Goal: Transaction & Acquisition: Purchase product/service

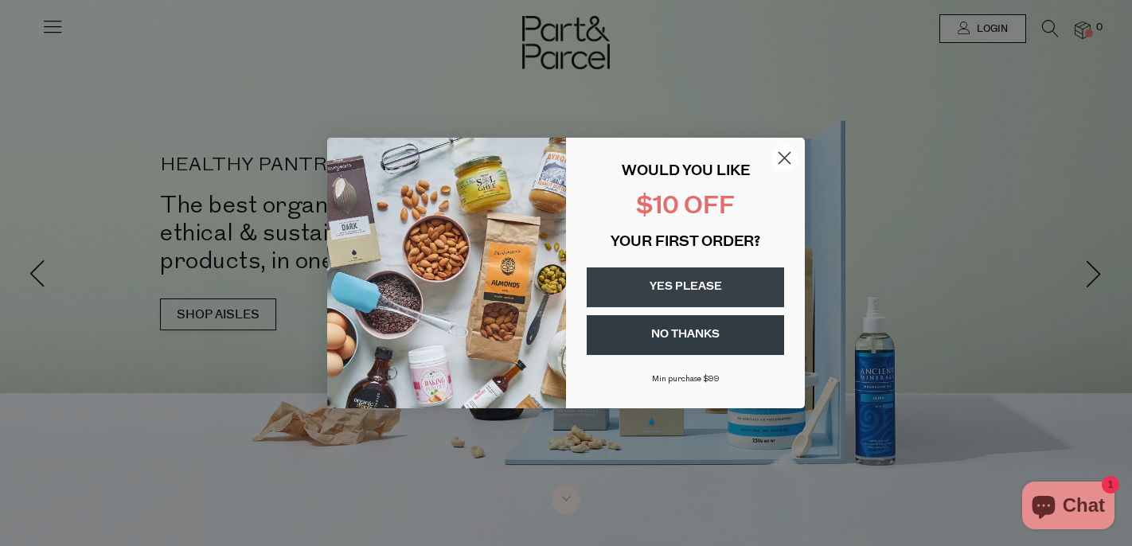
click at [782, 155] on icon "Close dialog" at bounding box center [784, 158] width 11 height 11
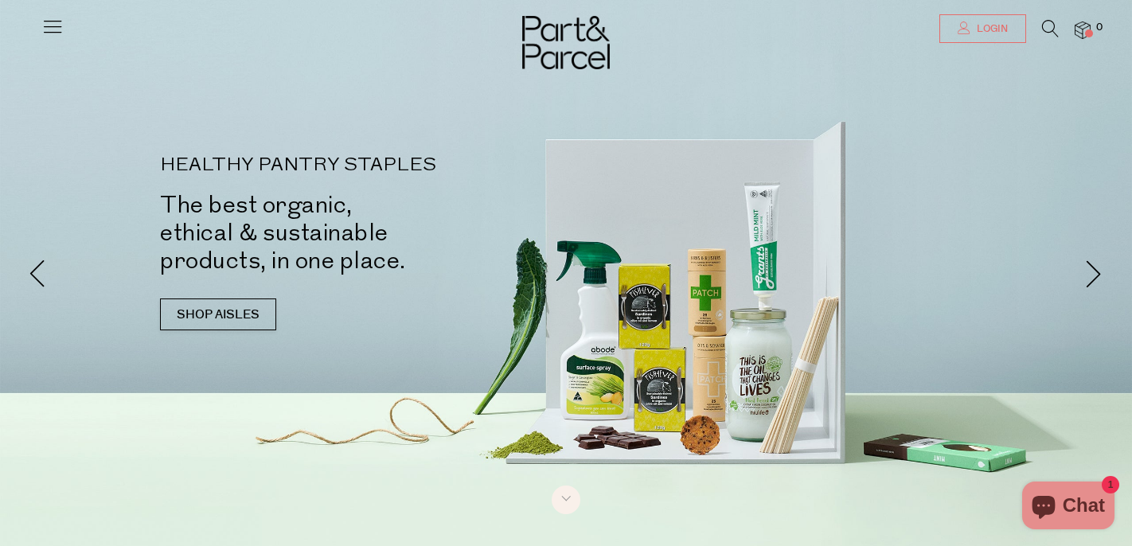
click at [979, 28] on span "Login" at bounding box center [990, 29] width 35 height 14
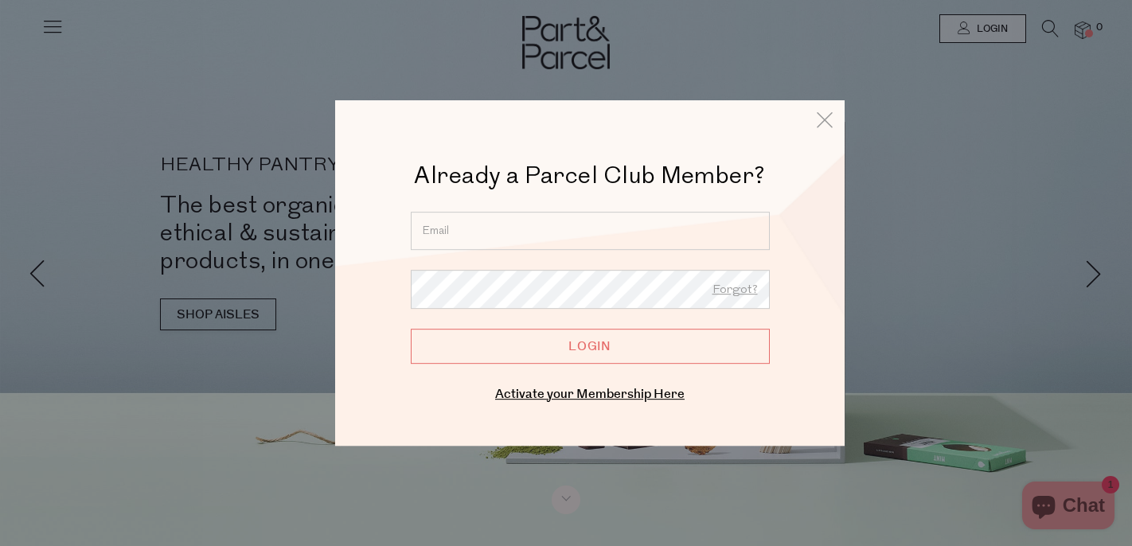
click at [590, 238] on input "email" at bounding box center [590, 231] width 359 height 38
type input "georgia.flynn@hotmail.com"
click at [578, 345] on input "Login" at bounding box center [590, 346] width 359 height 35
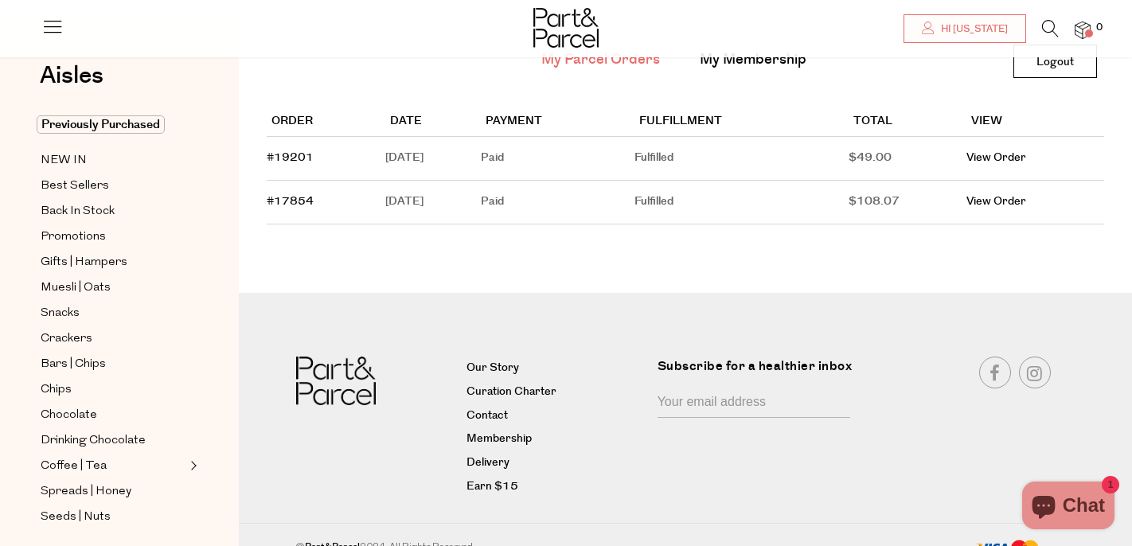
scroll to position [143, 0]
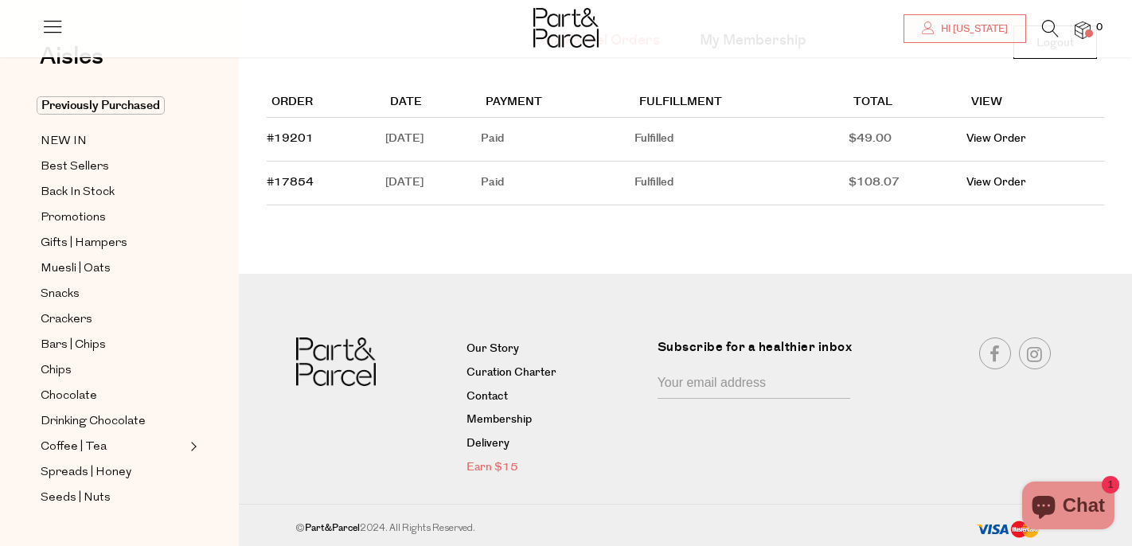
click at [488, 466] on link "Earn $15" at bounding box center [555, 467] width 178 height 19
click at [57, 141] on span "NEW IN" at bounding box center [64, 141] width 46 height 19
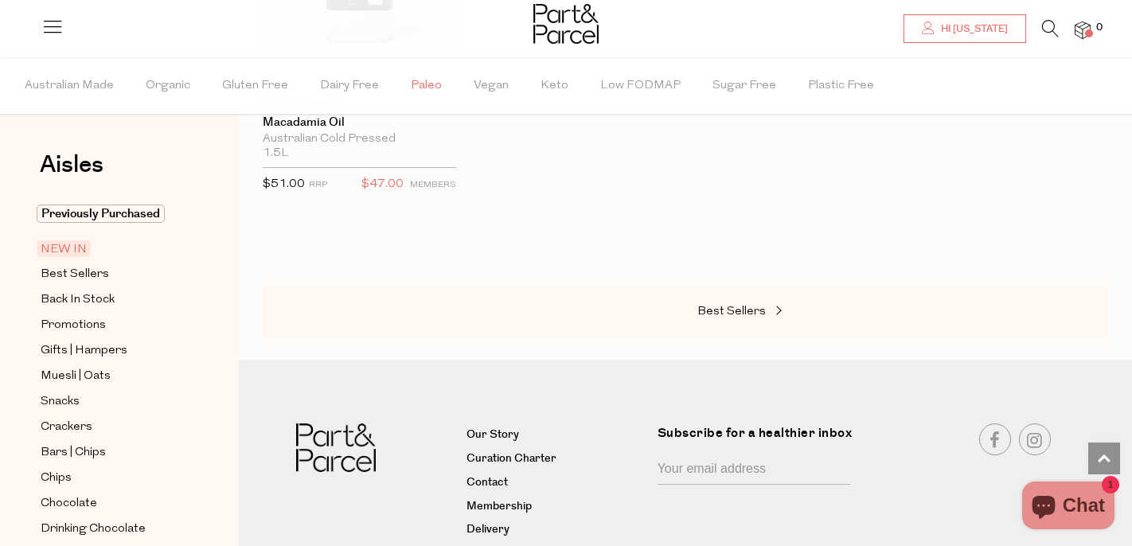
scroll to position [2188, 0]
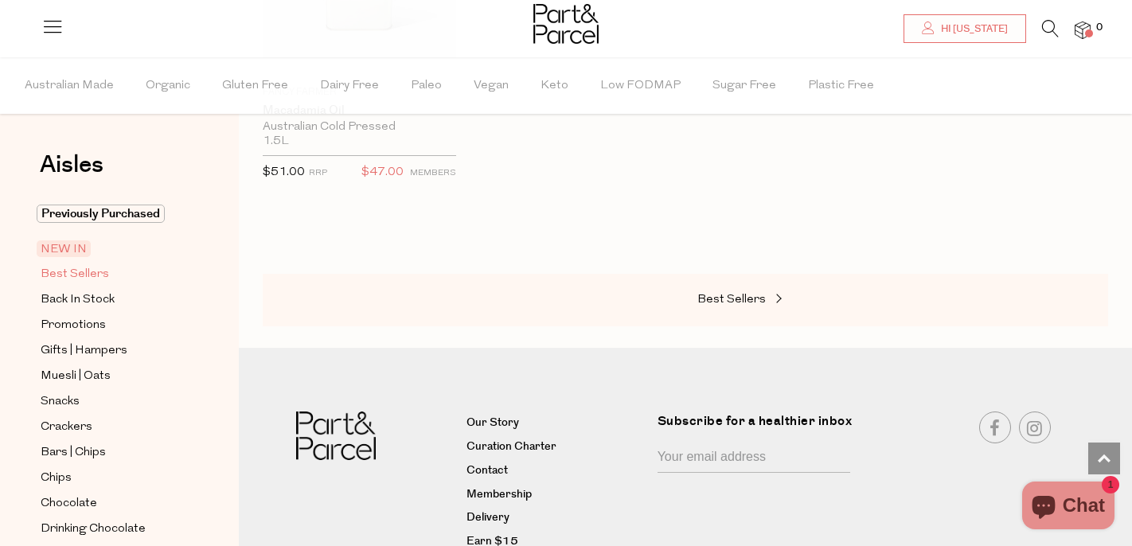
click at [101, 273] on span "Best Sellers" at bounding box center [75, 274] width 68 height 19
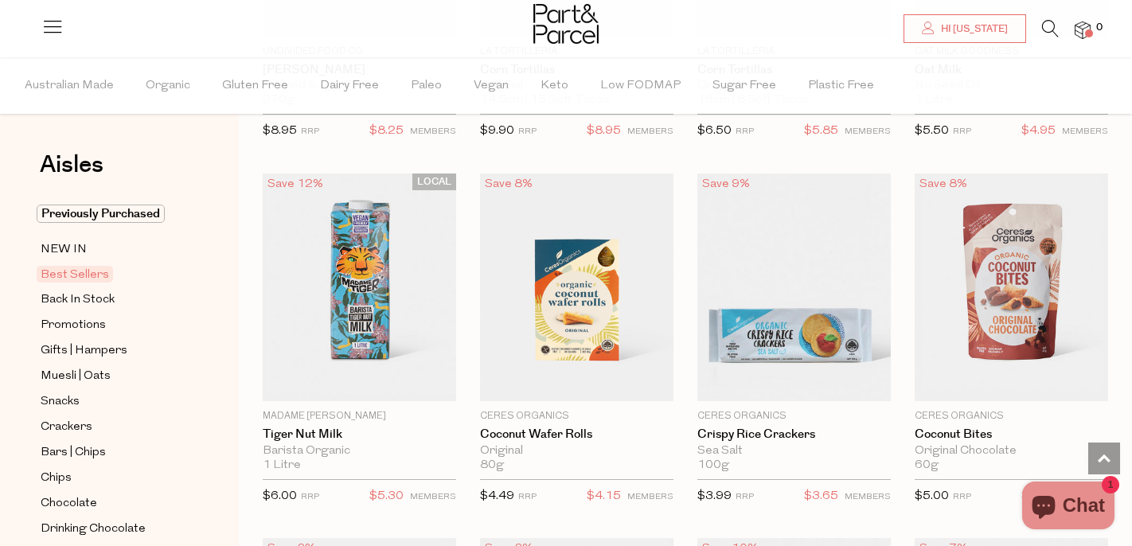
scroll to position [2968, 0]
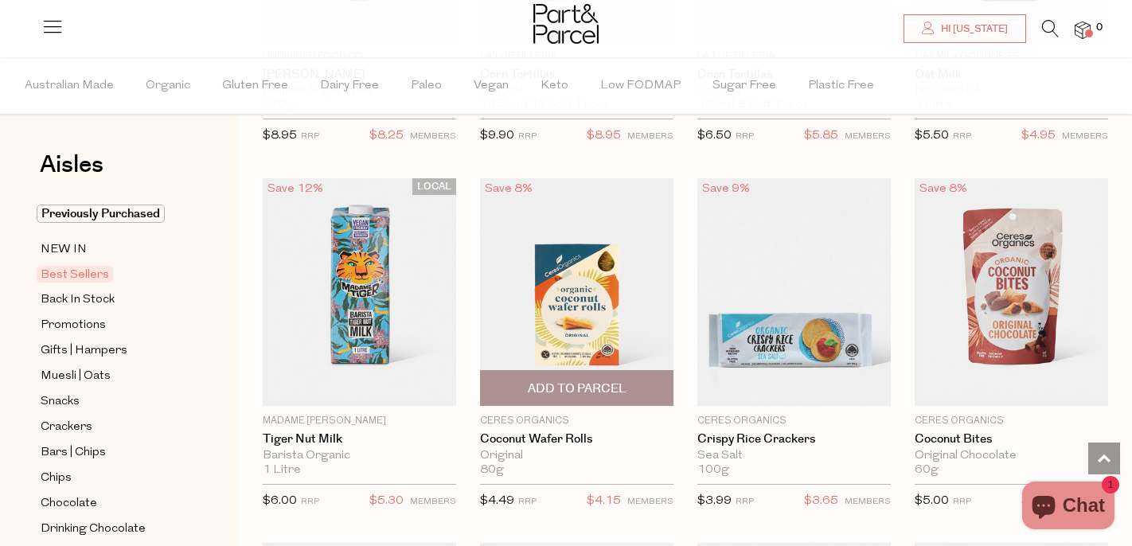
click at [544, 380] on span "Add To Parcel" at bounding box center [577, 388] width 99 height 17
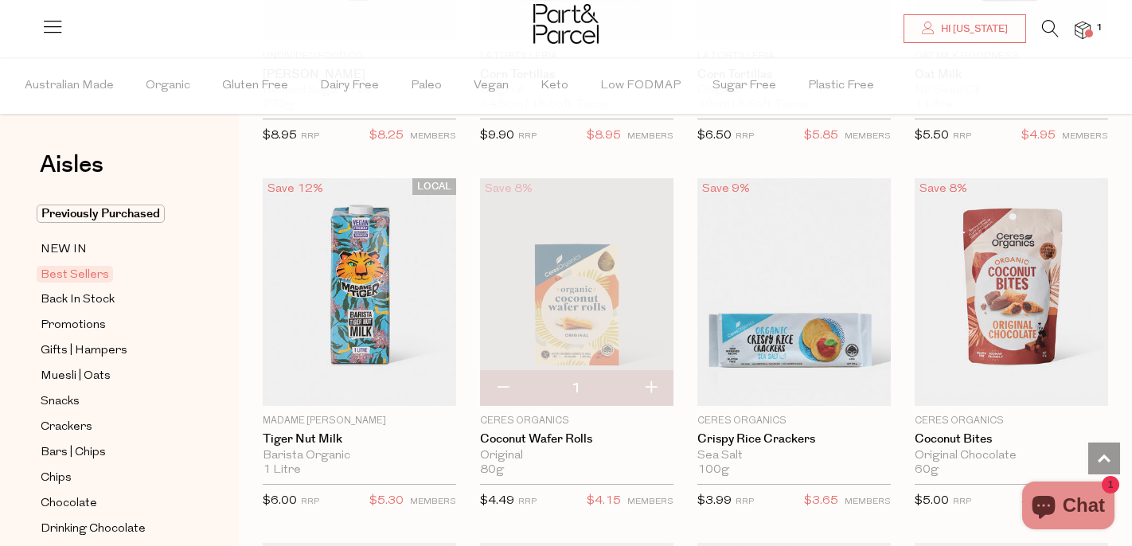
click at [655, 380] on button "button" at bounding box center [650, 388] width 45 height 35
type input "2"
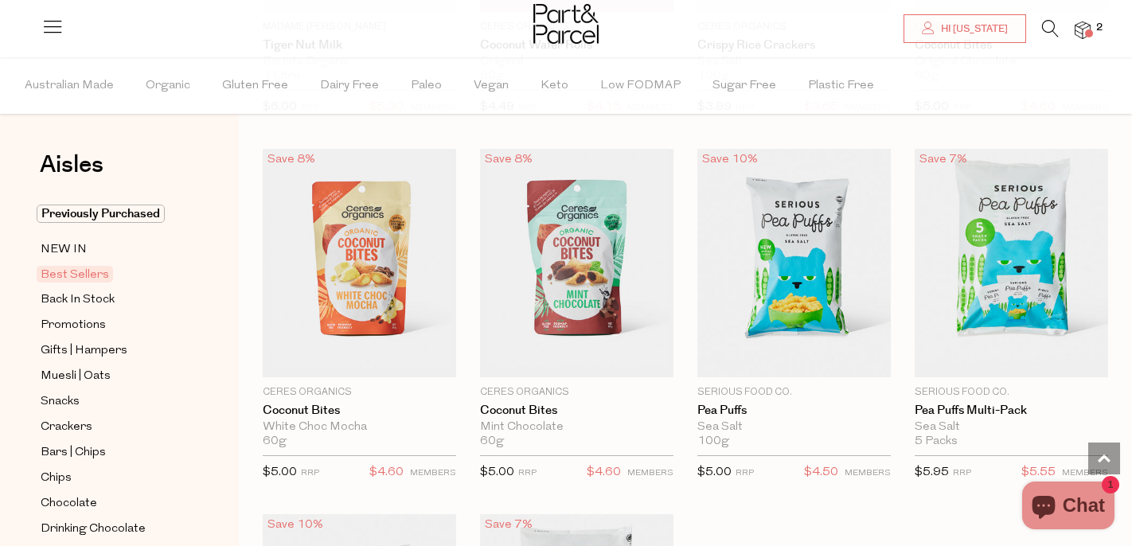
scroll to position [3363, 0]
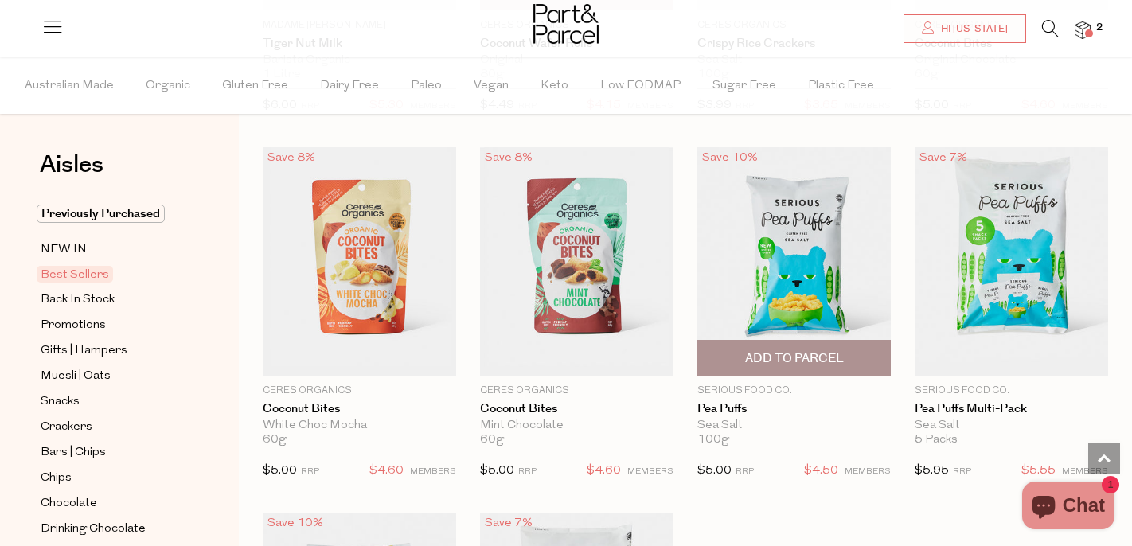
click at [743, 353] on span "Add To Parcel" at bounding box center [794, 358] width 184 height 34
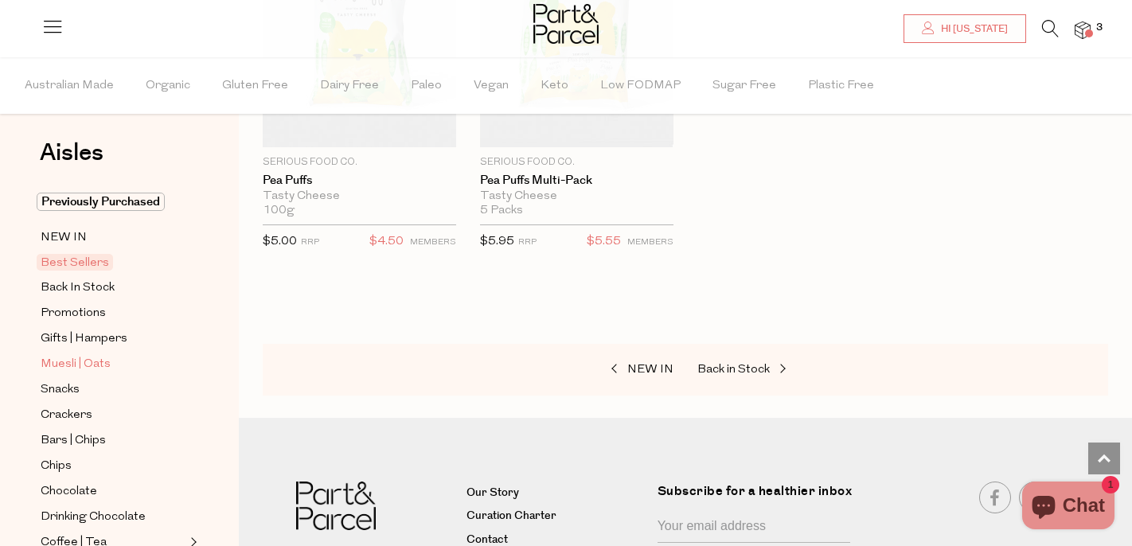
scroll to position [0, 0]
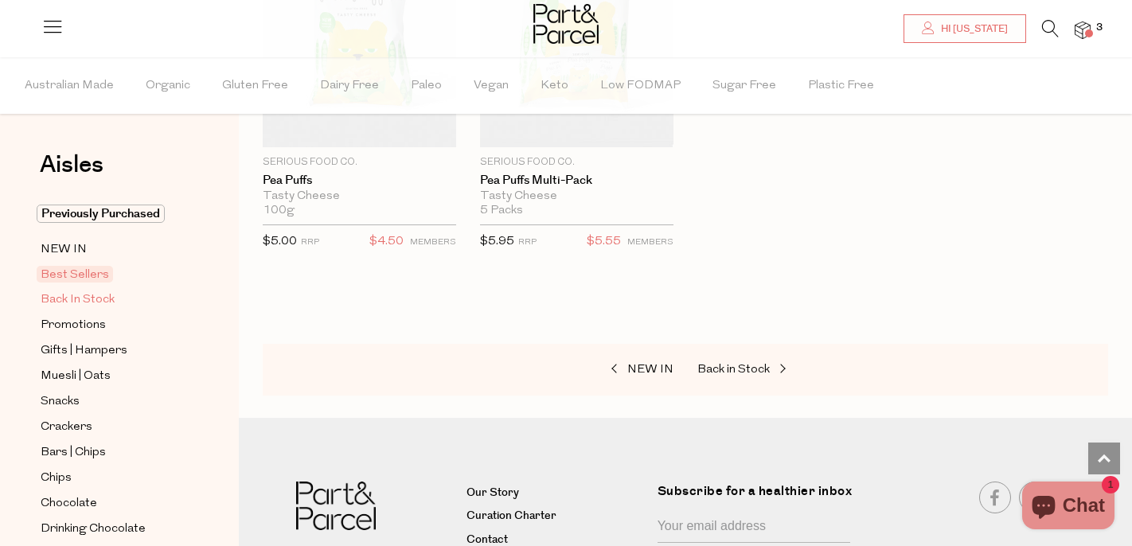
click at [92, 295] on span "Back In Stock" at bounding box center [78, 300] width 74 height 19
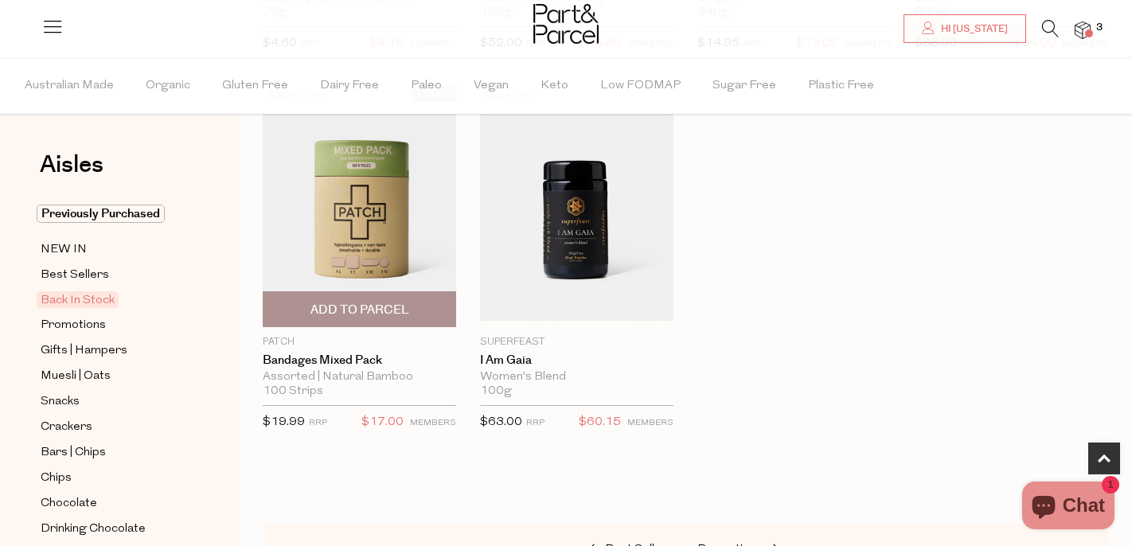
scroll to position [853, 0]
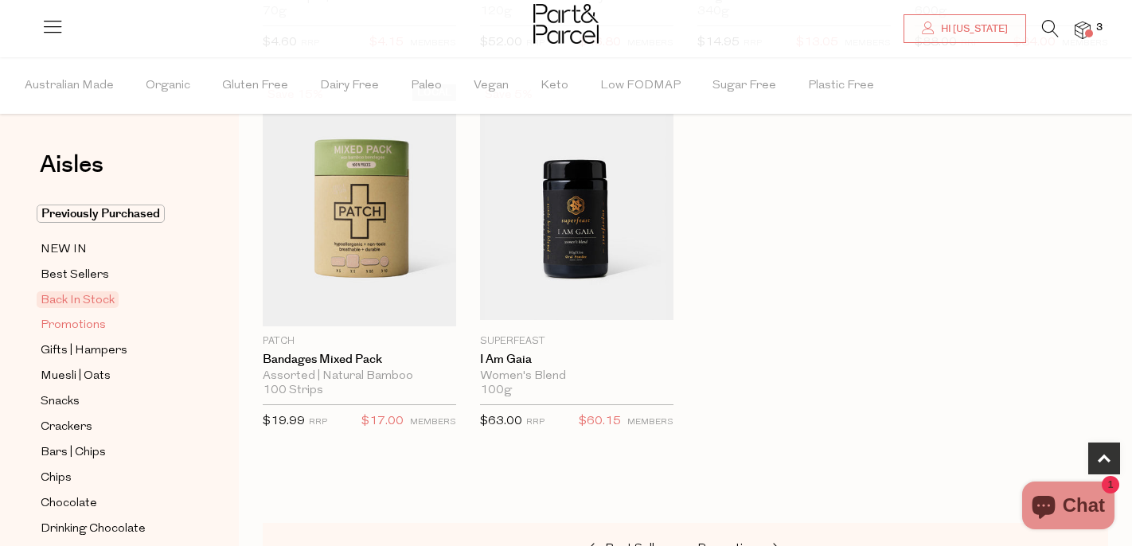
click at [100, 324] on span "Promotions" at bounding box center [73, 325] width 65 height 19
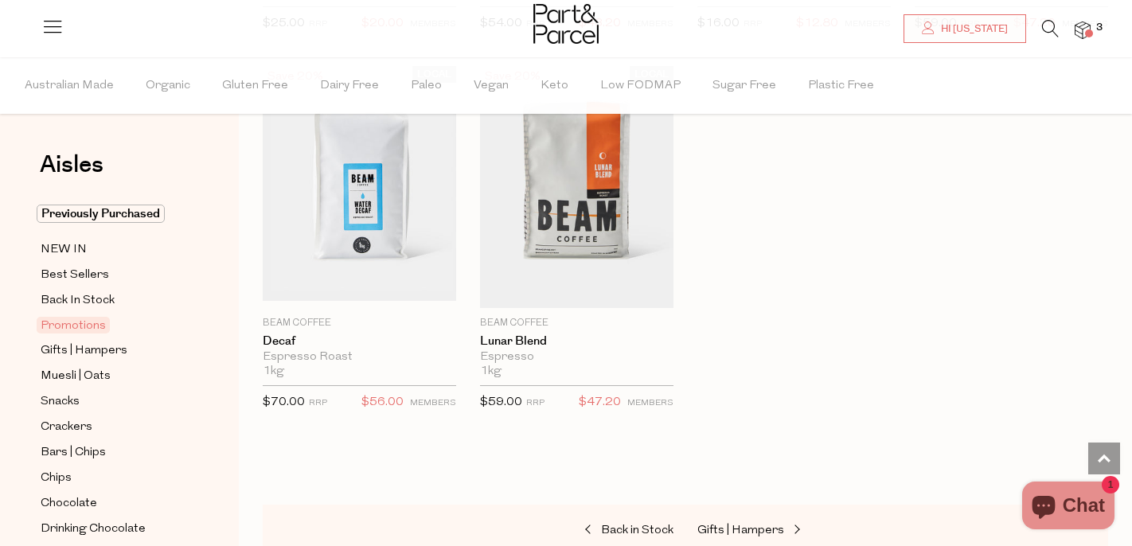
scroll to position [1614, 0]
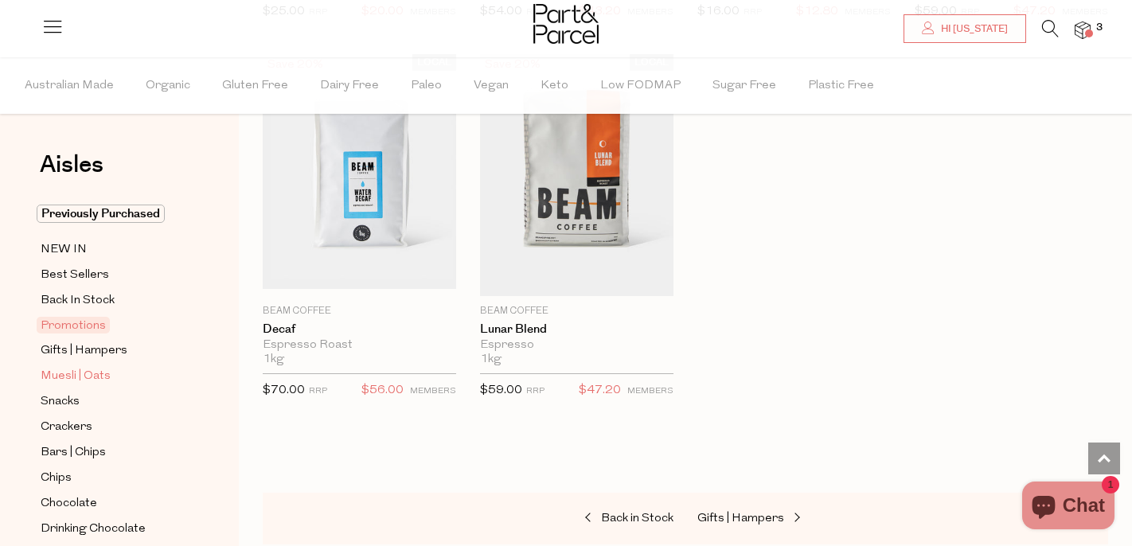
click at [88, 381] on span "Muesli | Oats" at bounding box center [76, 376] width 70 height 19
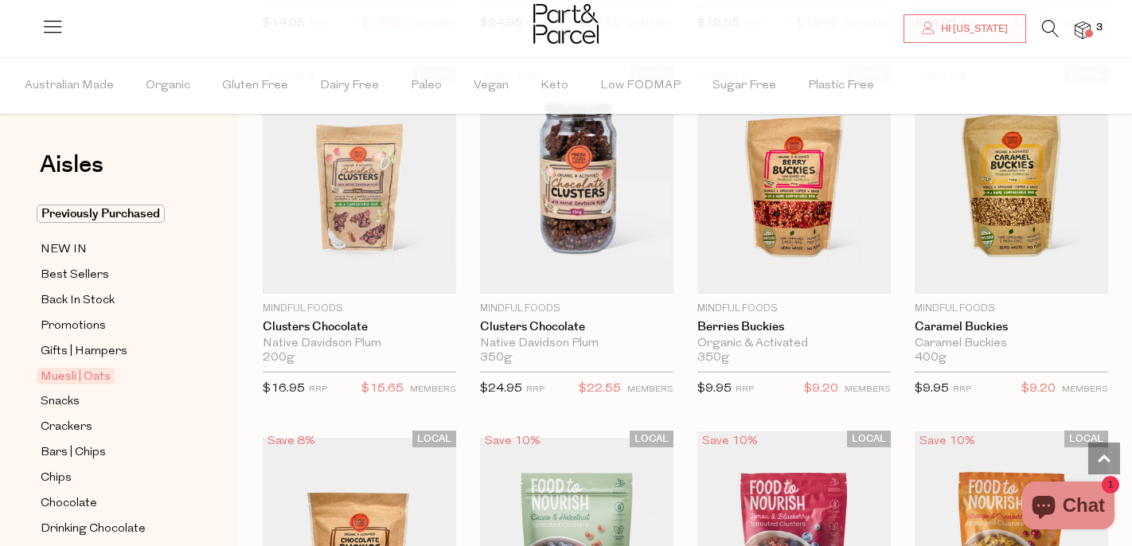
scroll to position [1618, 0]
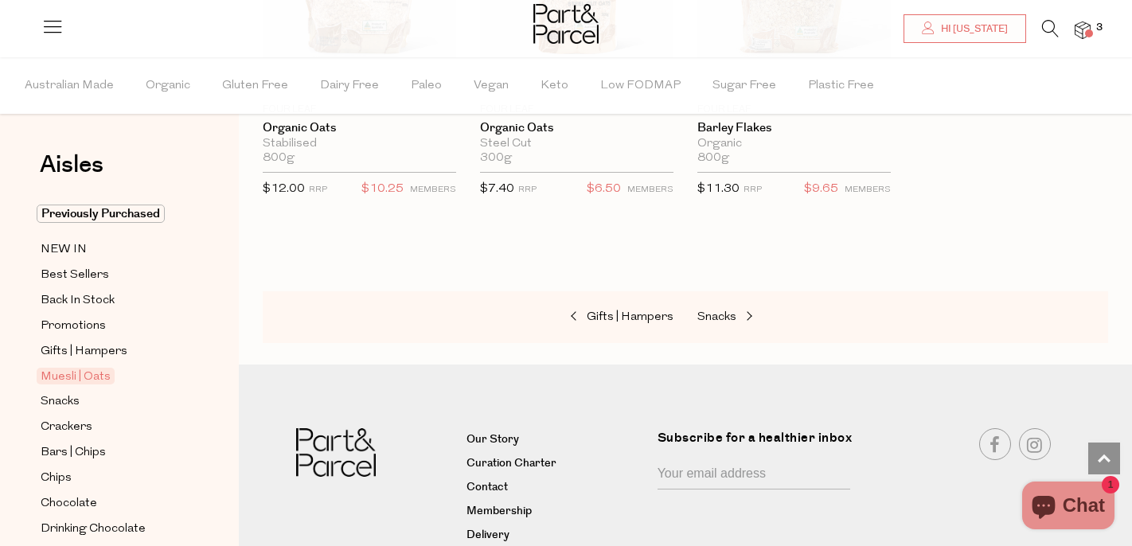
scroll to position [4751, 0]
click at [83, 403] on link "Snacks" at bounding box center [113, 402] width 145 height 20
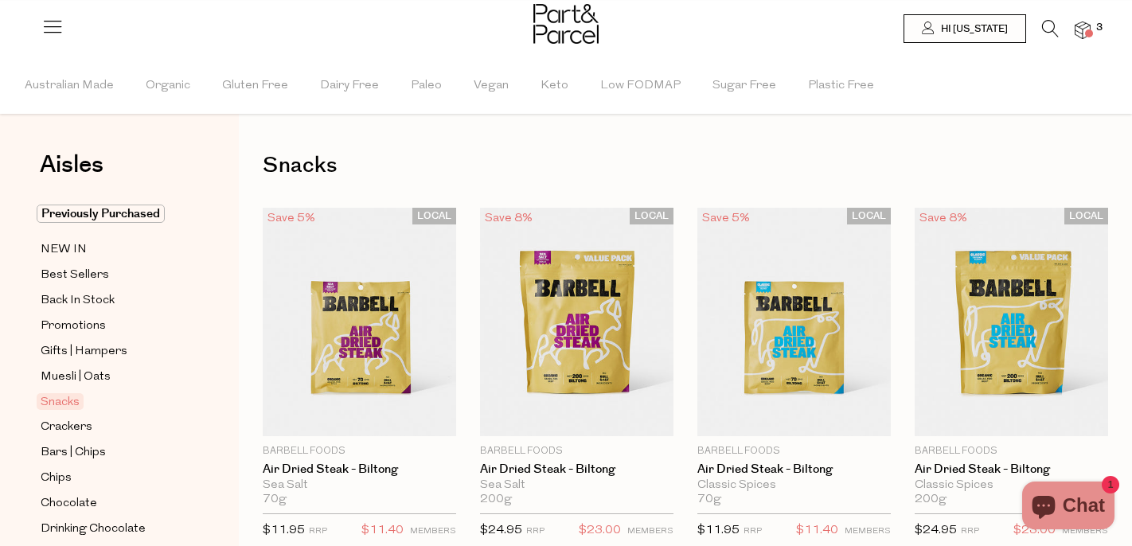
type input "2"
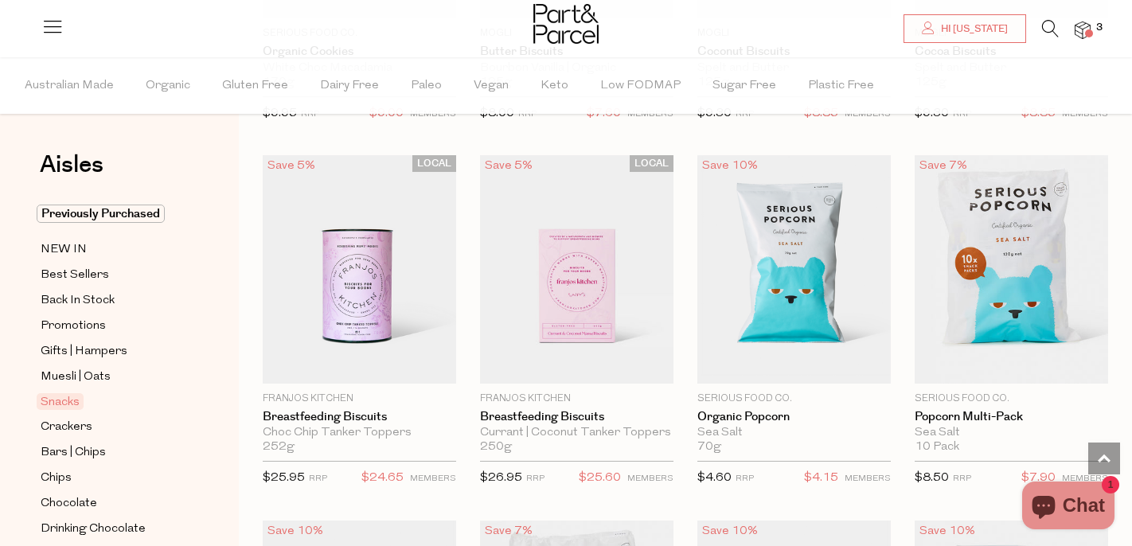
scroll to position [3723, 0]
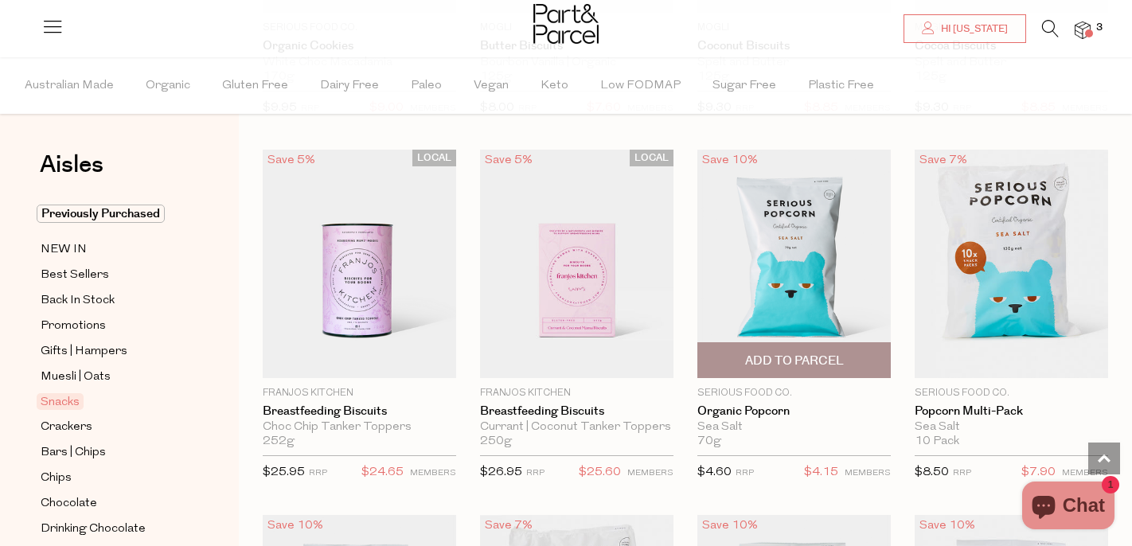
click at [770, 365] on span "Add To Parcel" at bounding box center [794, 361] width 99 height 17
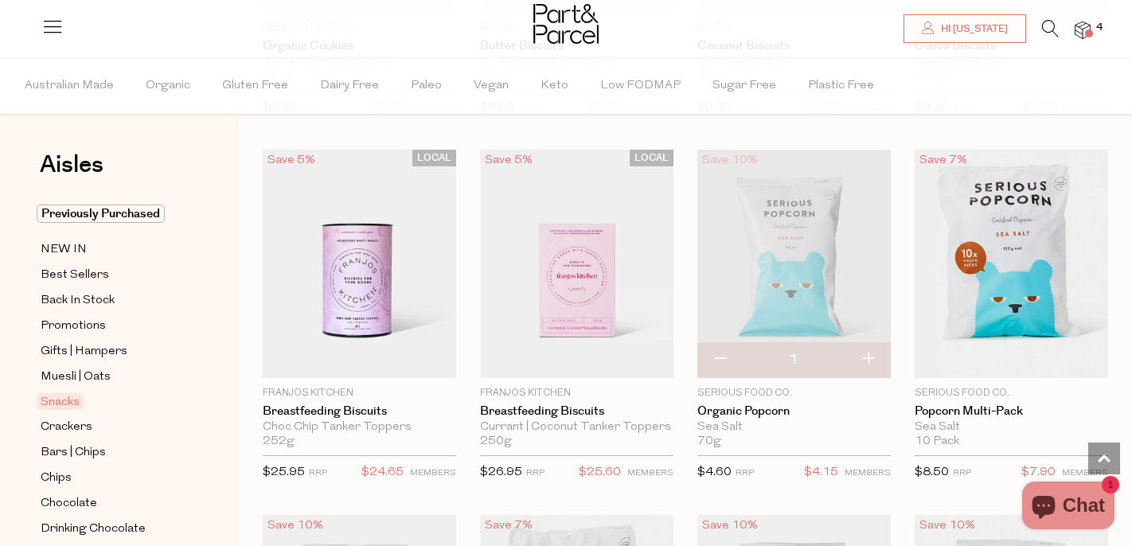
click at [868, 358] on button "button" at bounding box center [867, 359] width 45 height 35
type input "2"
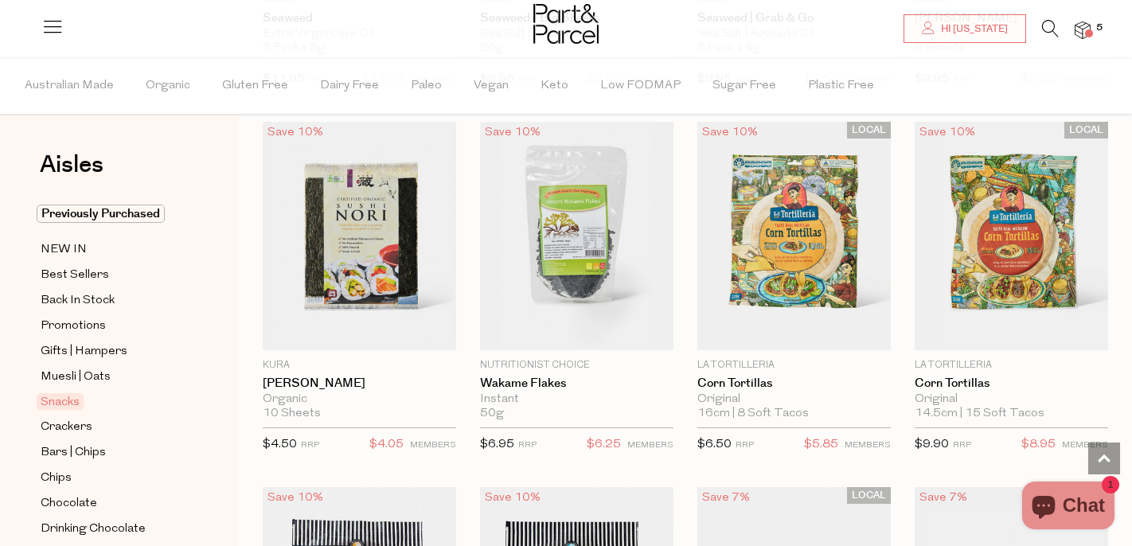
scroll to position [5578, 0]
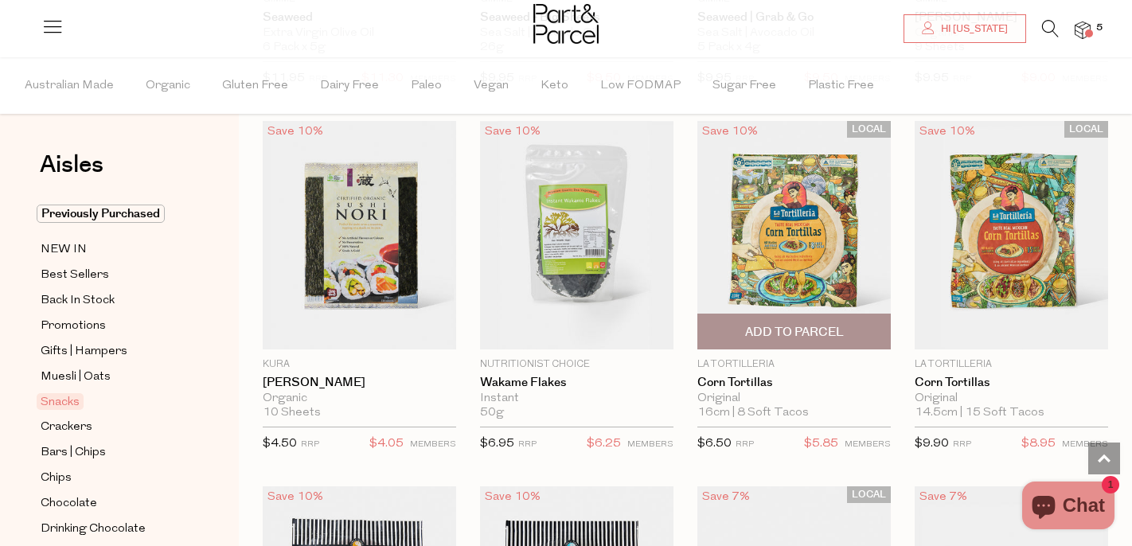
click at [786, 326] on span "Add To Parcel" at bounding box center [794, 332] width 99 height 17
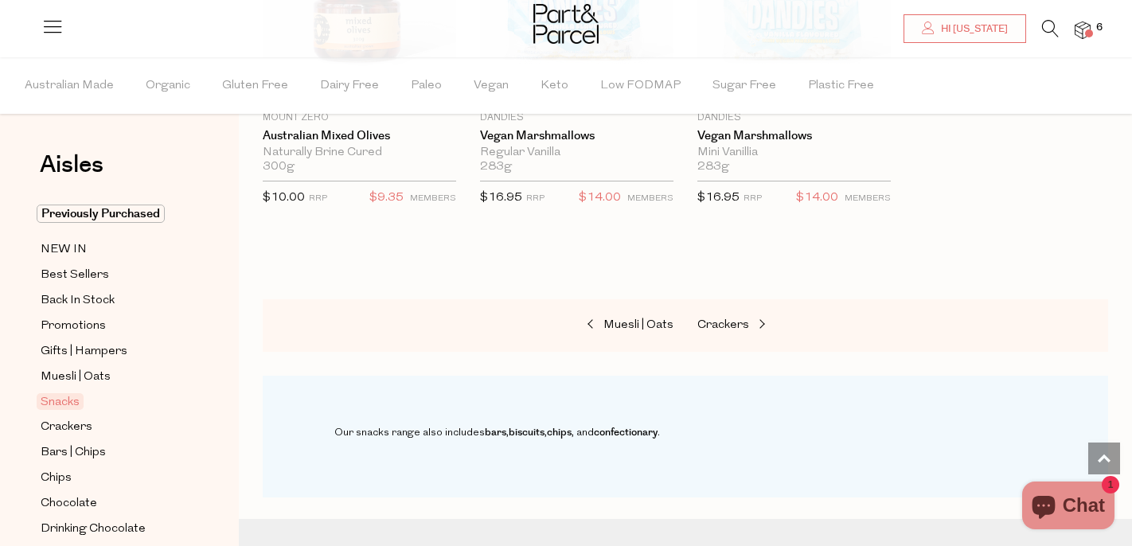
scroll to position [6557, 0]
click at [709, 320] on span "Crackers" at bounding box center [723, 323] width 52 height 12
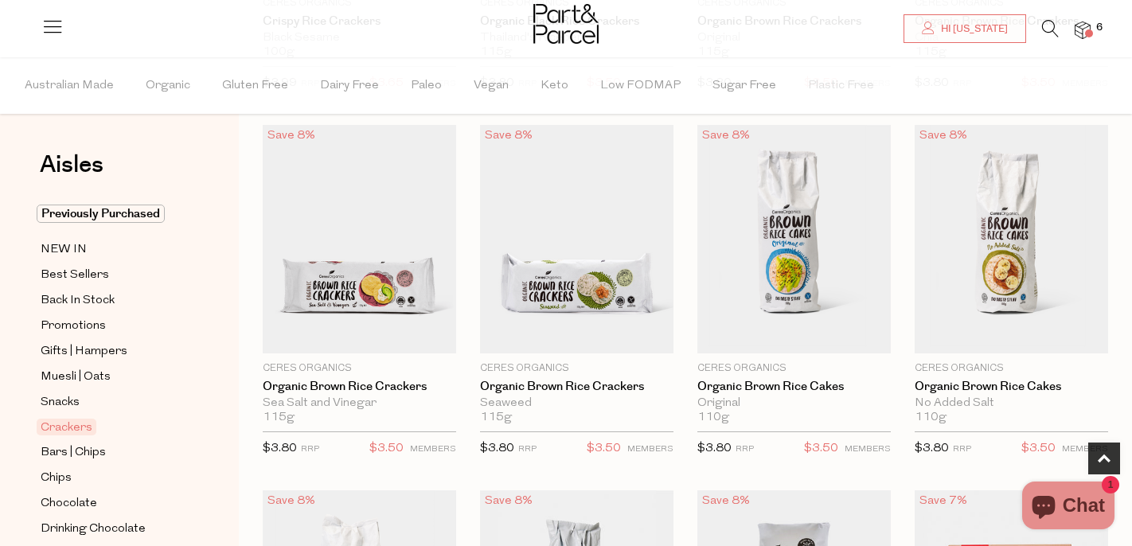
scroll to position [815, 0]
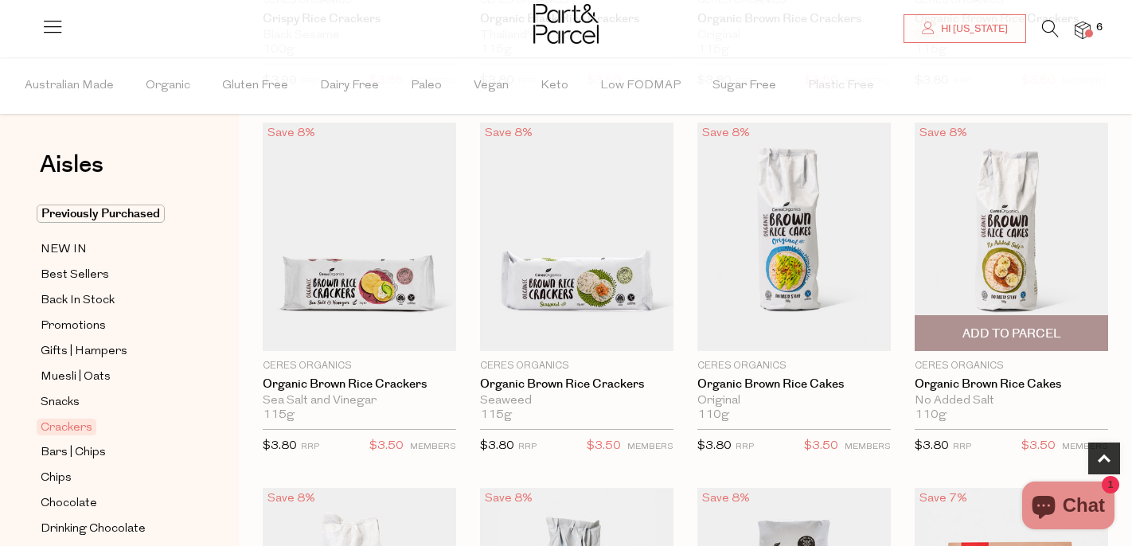
click at [954, 329] on span "Add To Parcel" at bounding box center [1011, 333] width 184 height 34
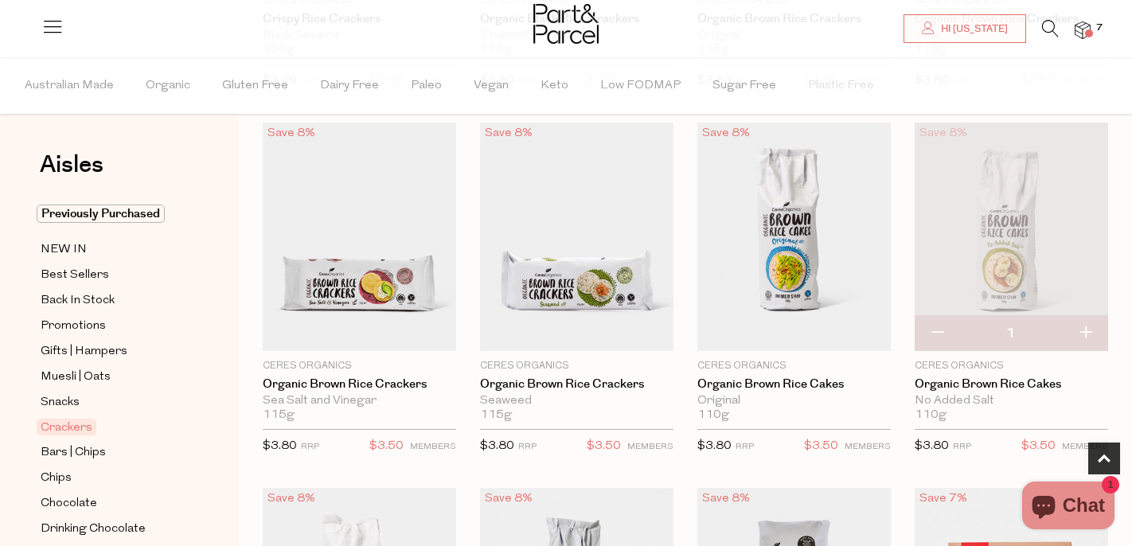
click at [1086, 333] on button "button" at bounding box center [1085, 333] width 45 height 35
type input "2"
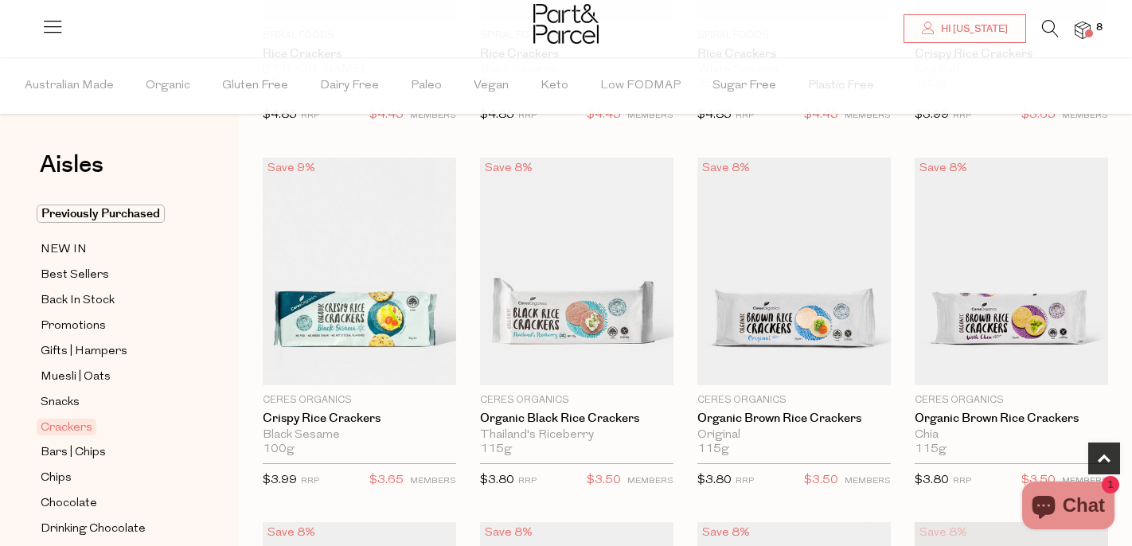
scroll to position [419, 0]
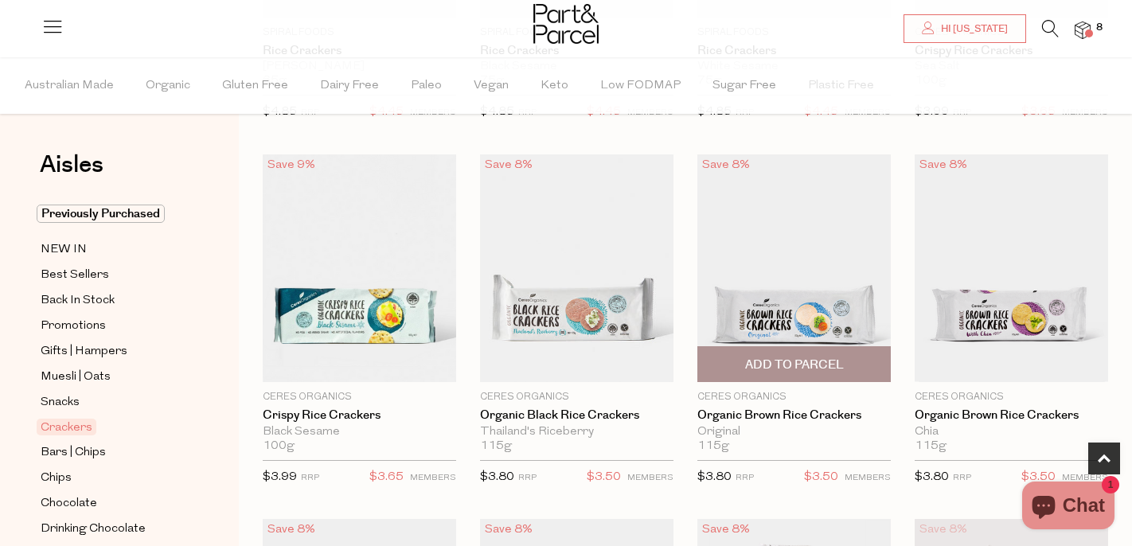
click at [853, 369] on span "Add To Parcel" at bounding box center [794, 364] width 184 height 34
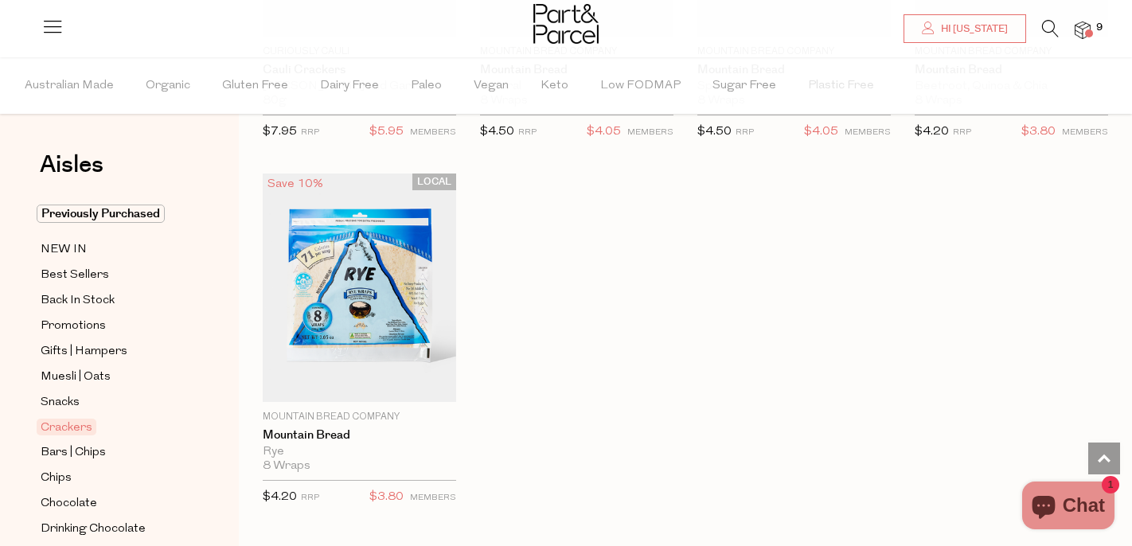
scroll to position [3381, 0]
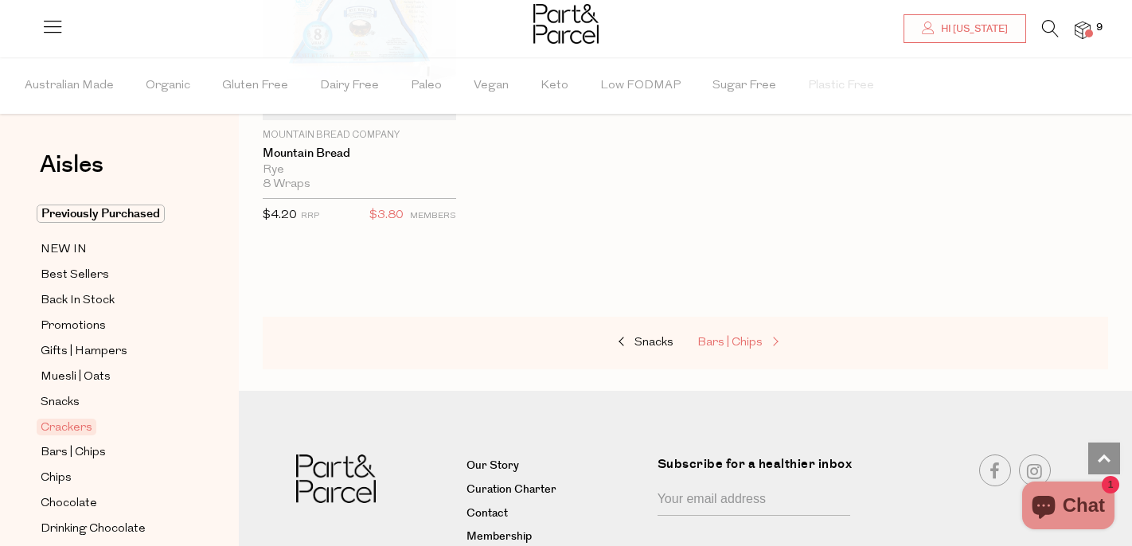
click at [766, 340] on span at bounding box center [774, 343] width 22 height 12
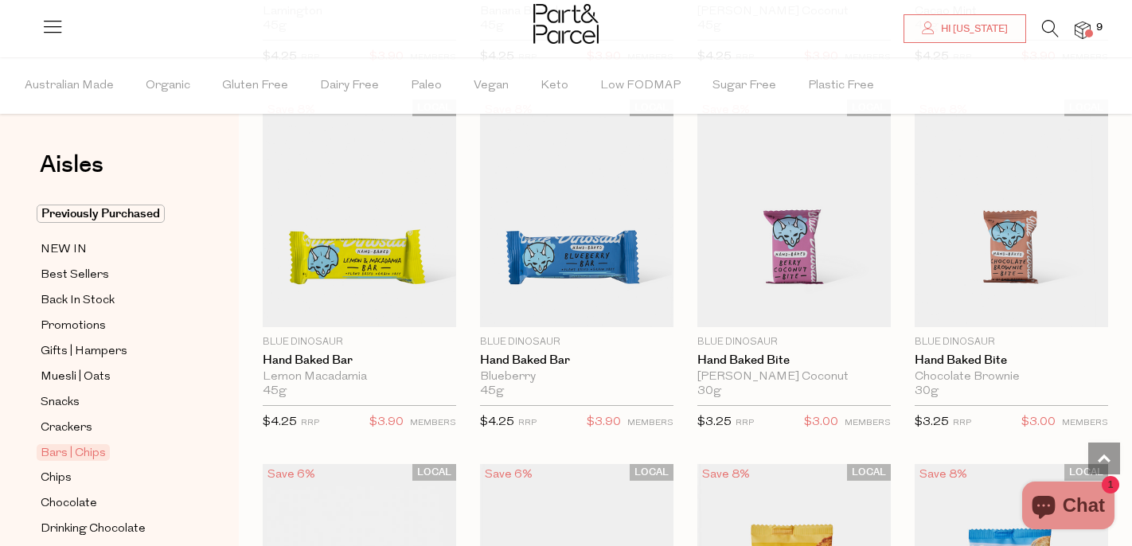
scroll to position [2331, 0]
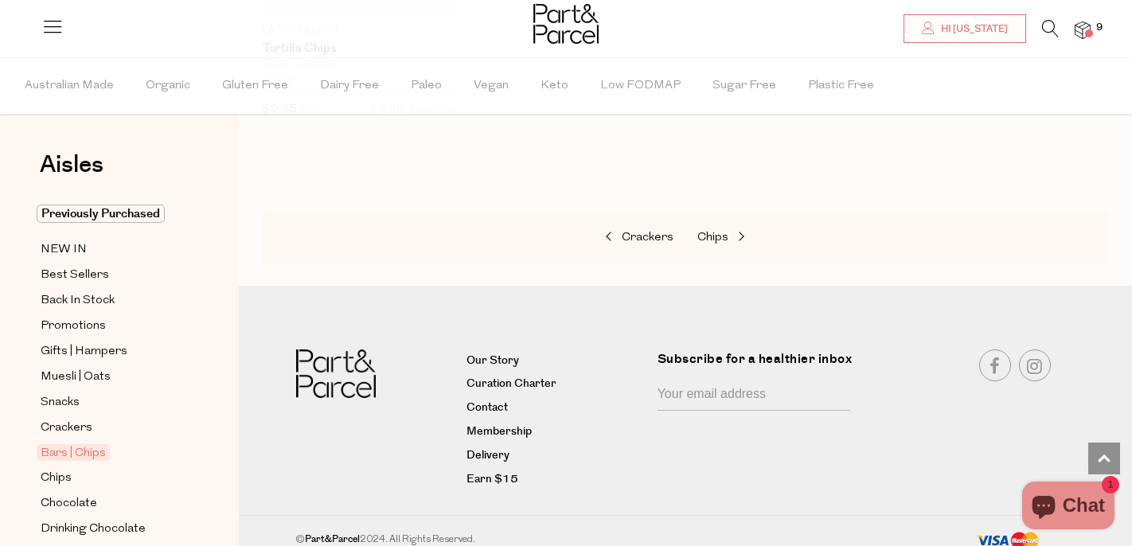
scroll to position [6702, 0]
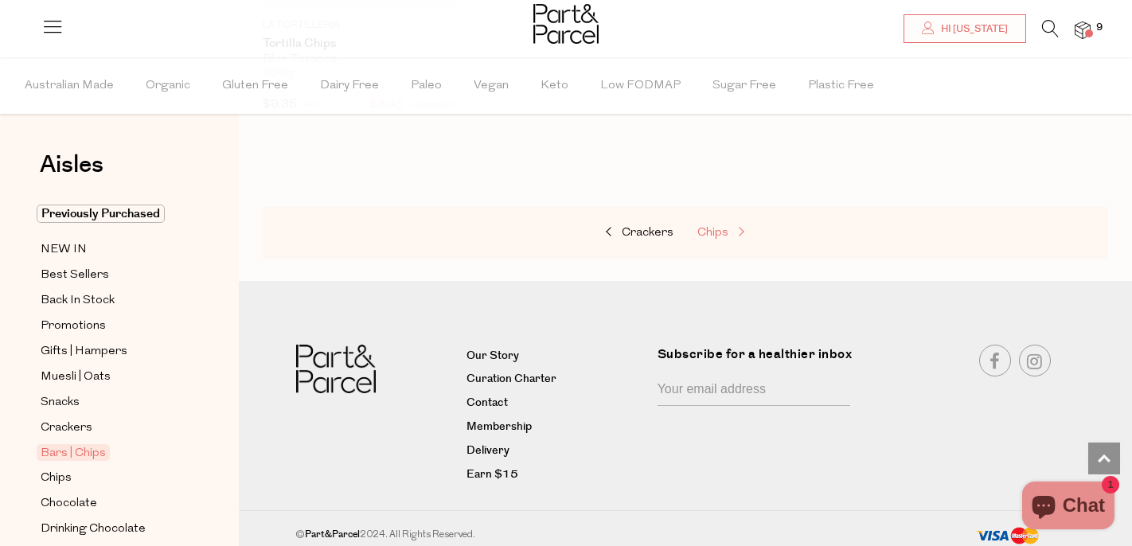
click at [702, 230] on span "Chips" at bounding box center [712, 233] width 31 height 12
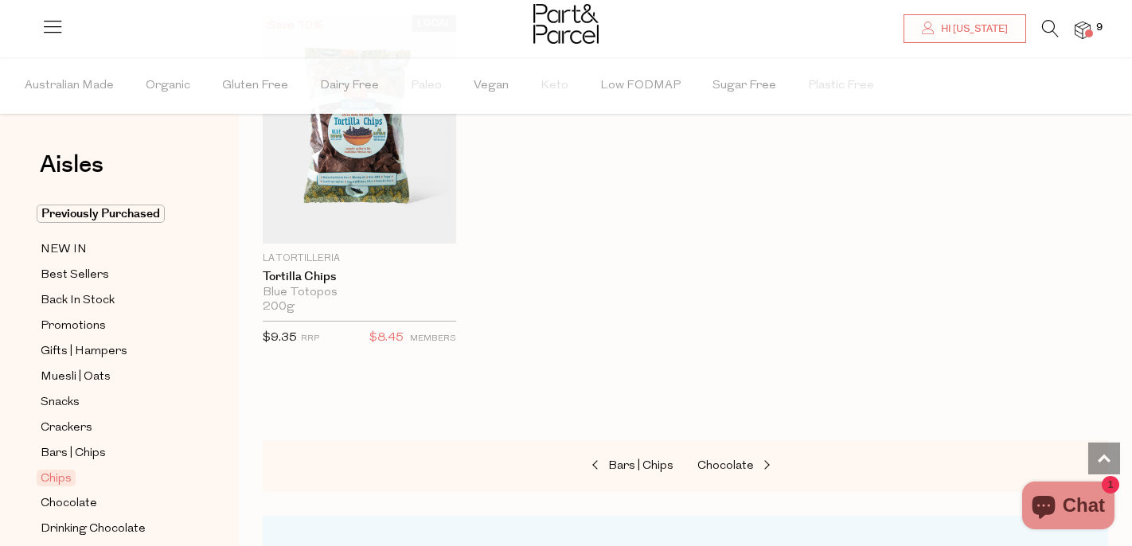
scroll to position [1692, 0]
click at [743, 470] on span "Chocolate" at bounding box center [725, 468] width 57 height 12
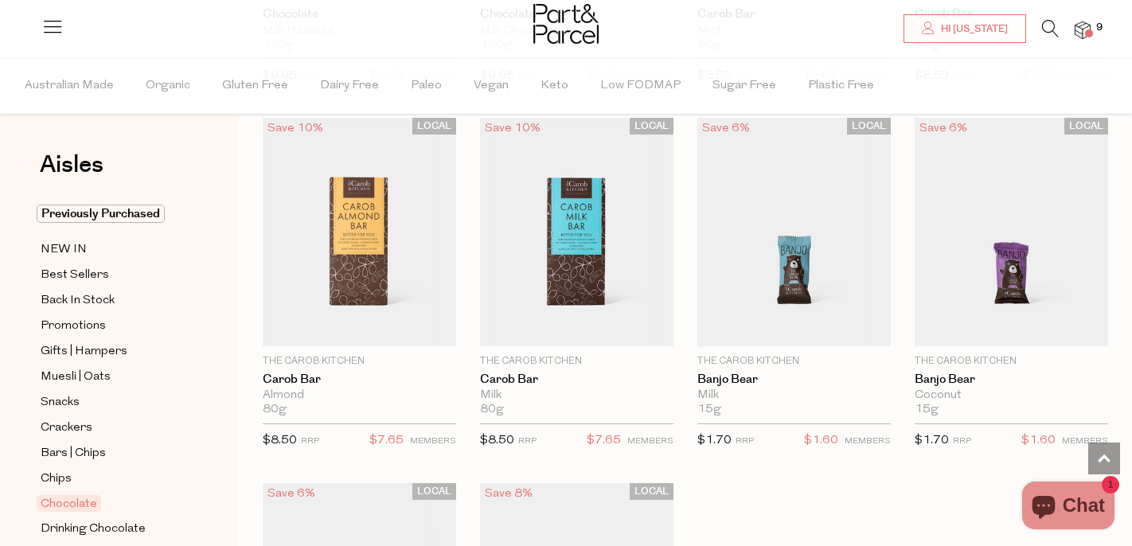
scroll to position [4150, 0]
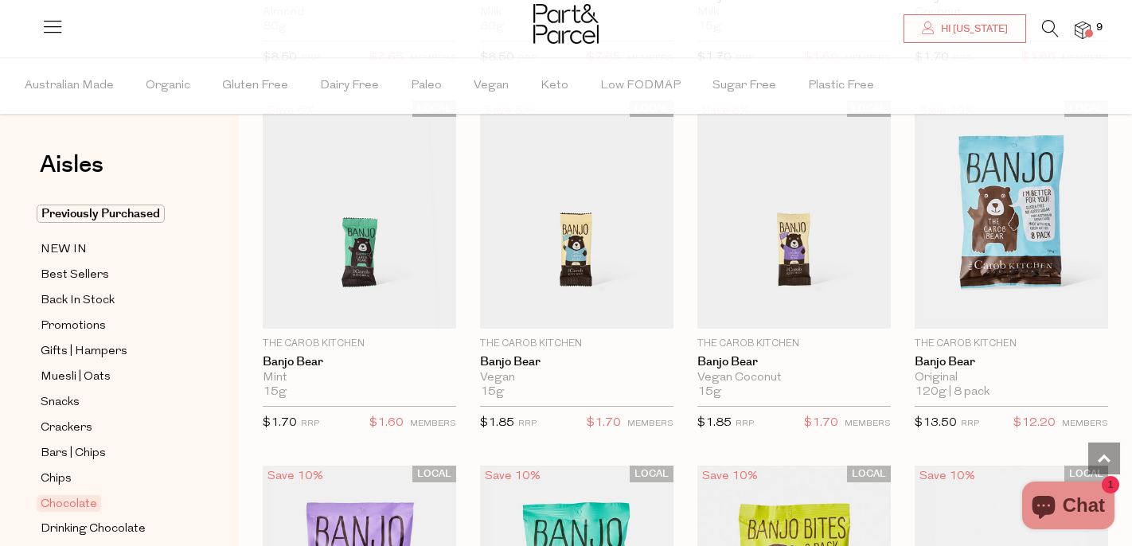
scroll to position [4517, 0]
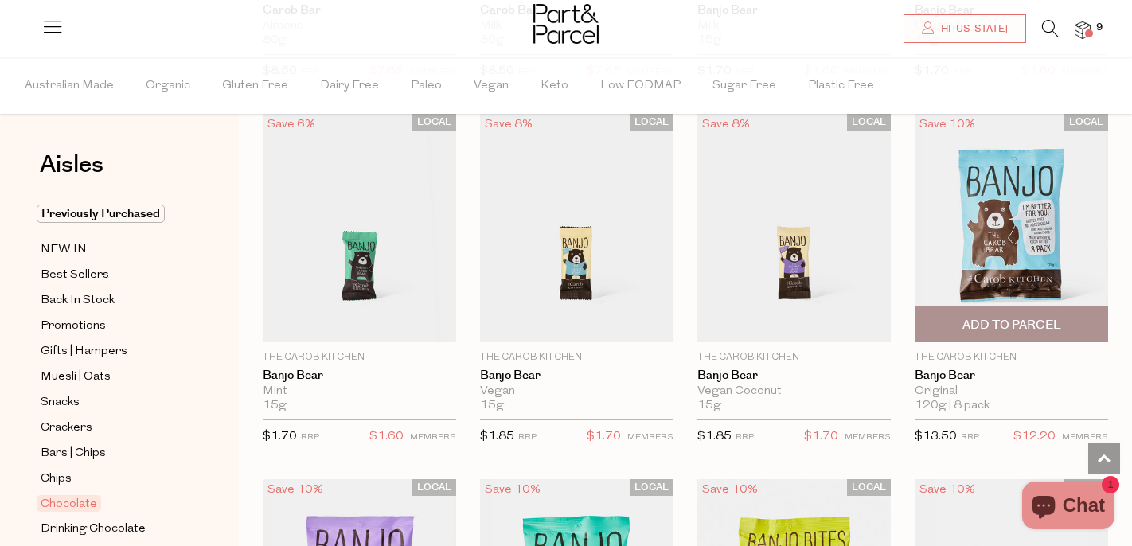
click at [989, 317] on span "Add To Parcel" at bounding box center [1011, 325] width 99 height 17
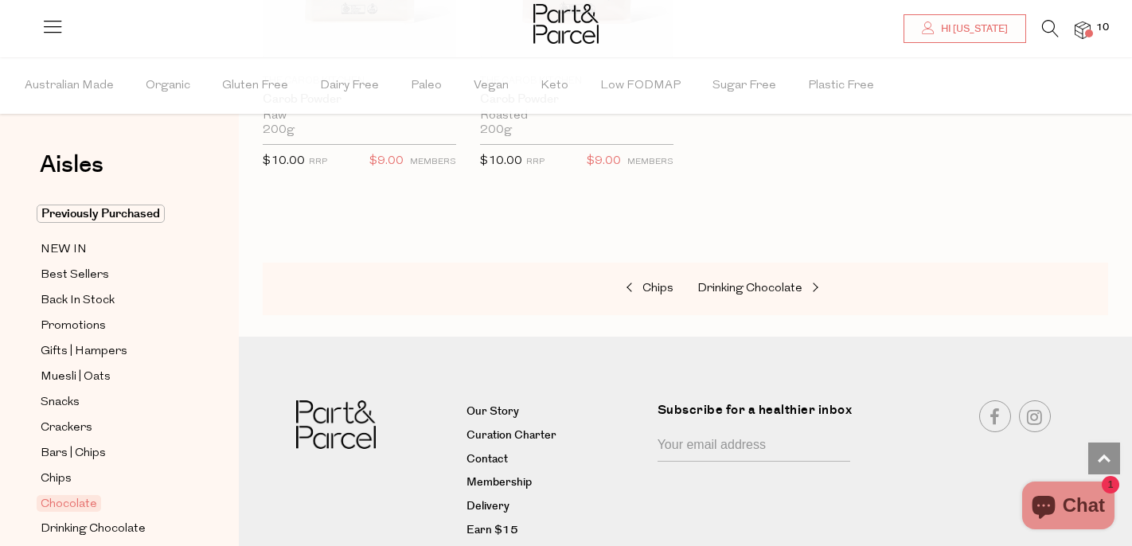
scroll to position [5523, 0]
click at [768, 283] on span "Drinking Chocolate" at bounding box center [749, 288] width 105 height 12
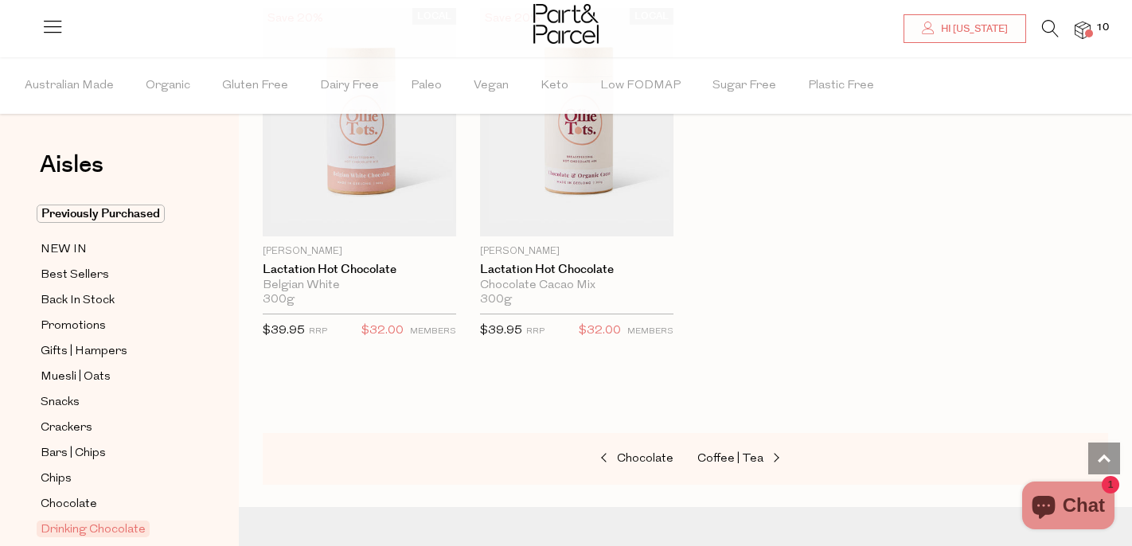
scroll to position [1689, 0]
click at [738, 447] on link "Coffee | Tea" at bounding box center [776, 457] width 159 height 21
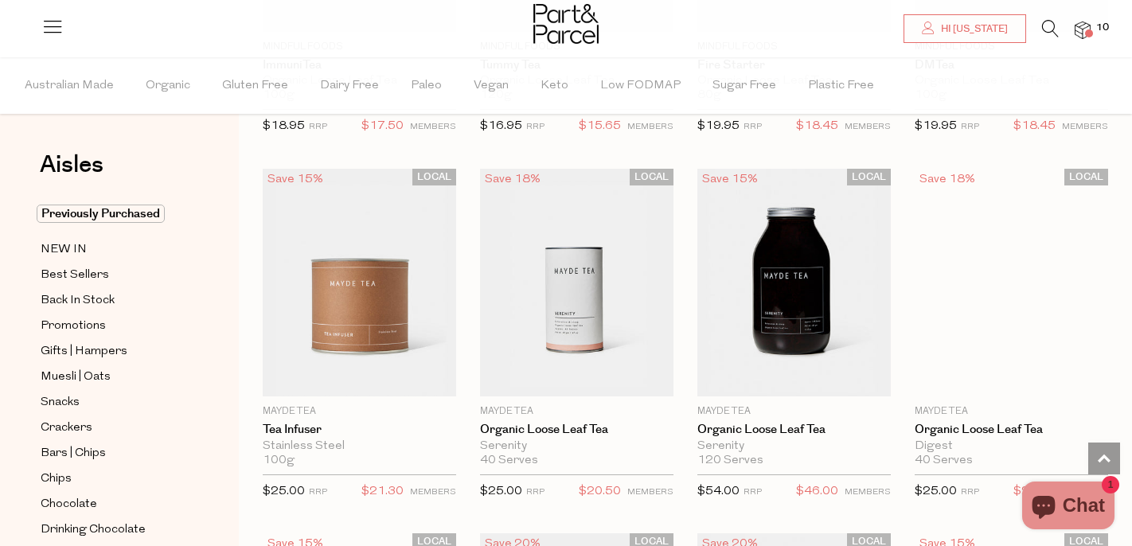
scroll to position [3354, 0]
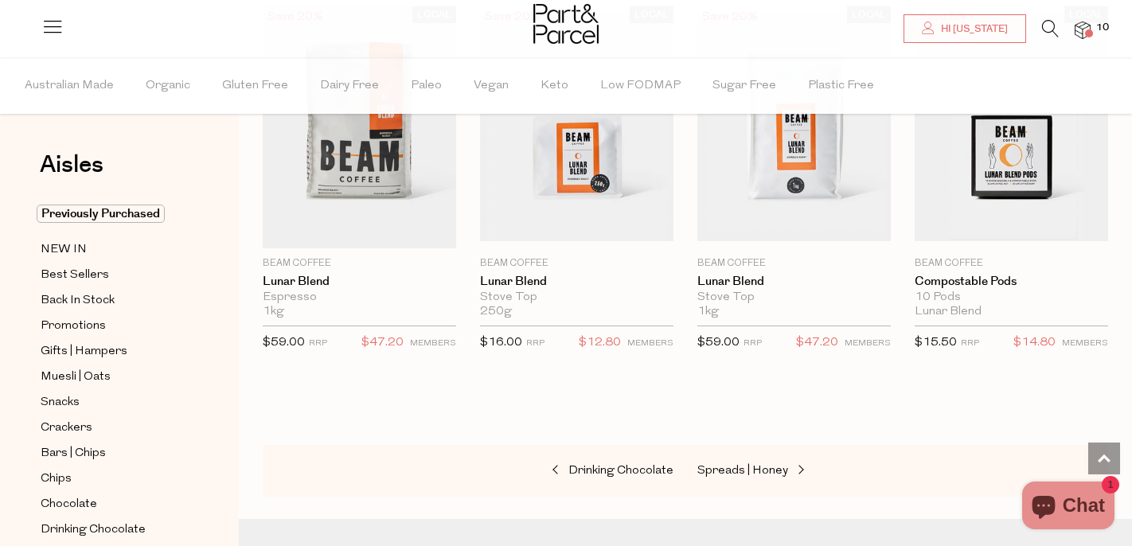
scroll to position [8089, 0]
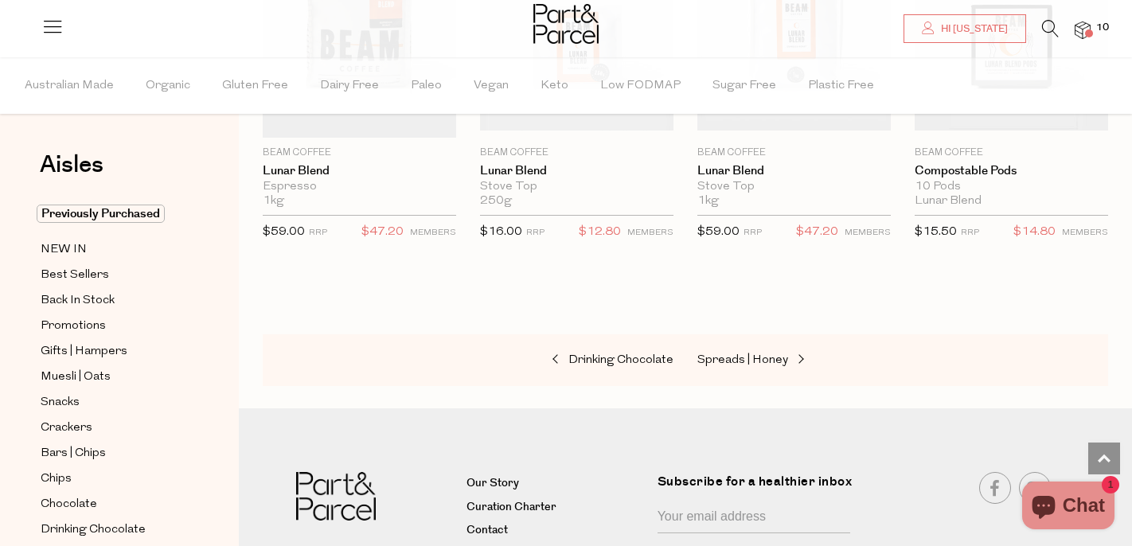
click at [787, 365] on div "Drinking Chocolate Spreads | Honey" at bounding box center [685, 360] width 845 height 53
click at [786, 340] on div "Drinking Chocolate Spreads | Honey" at bounding box center [685, 360] width 845 height 53
click at [757, 354] on span "Spreads | Honey" at bounding box center [742, 360] width 91 height 12
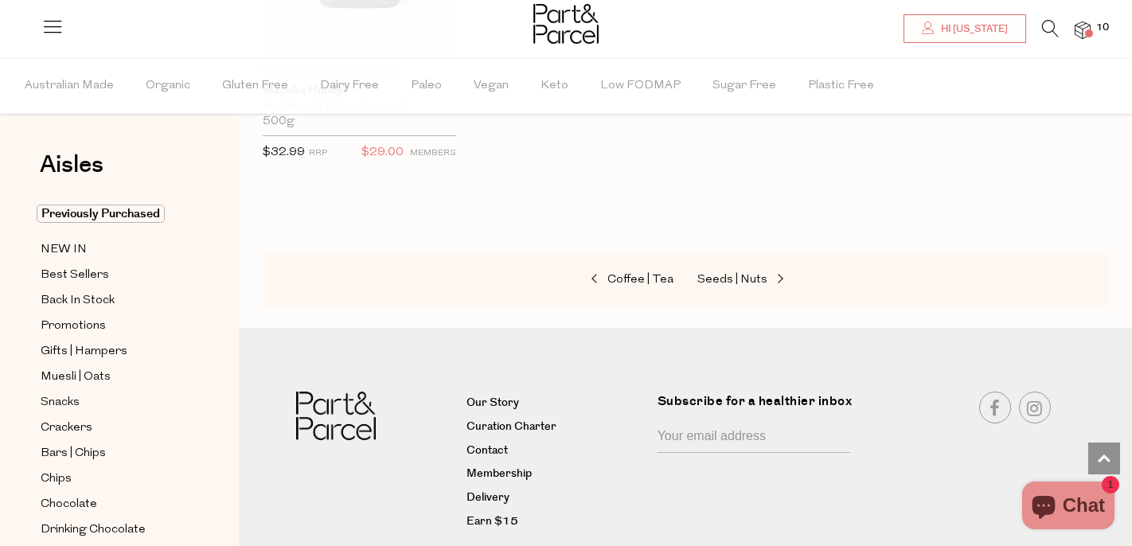
scroll to position [4058, 0]
click at [758, 273] on span "Seeds | Nuts" at bounding box center [732, 279] width 70 height 12
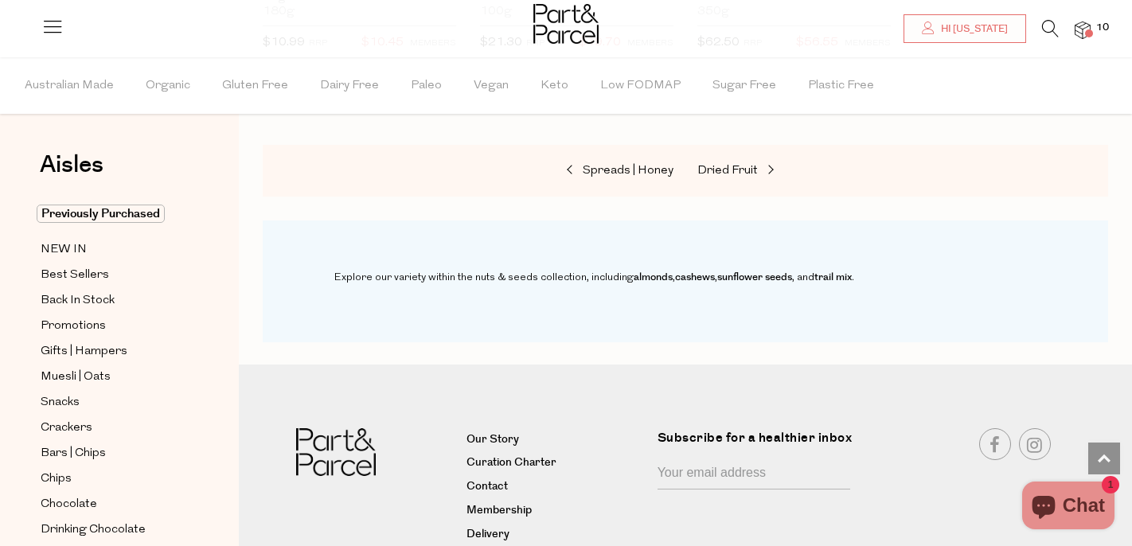
scroll to position [4509, 0]
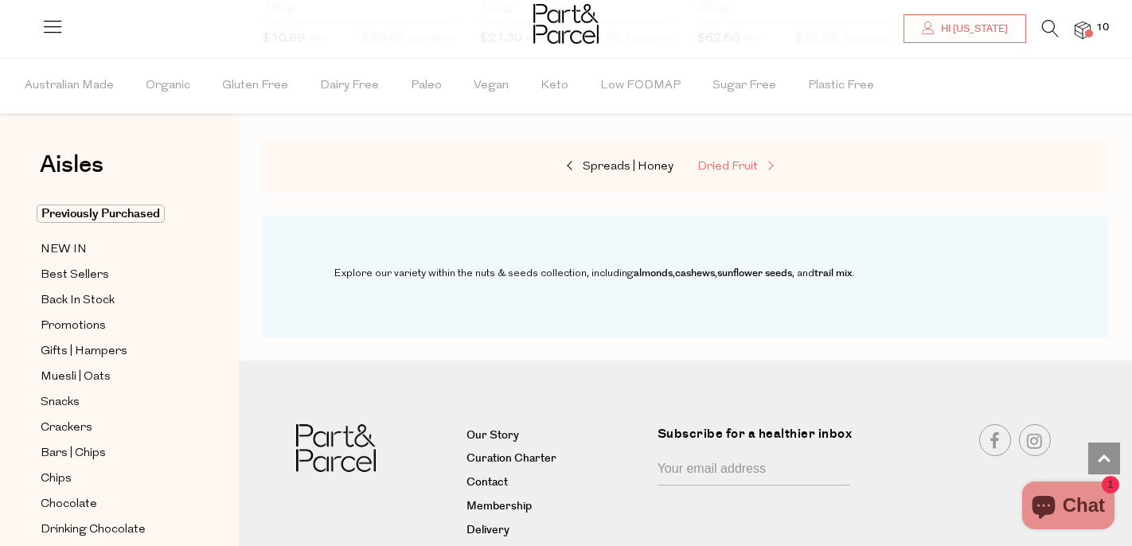
click at [771, 165] on span at bounding box center [769, 167] width 22 height 12
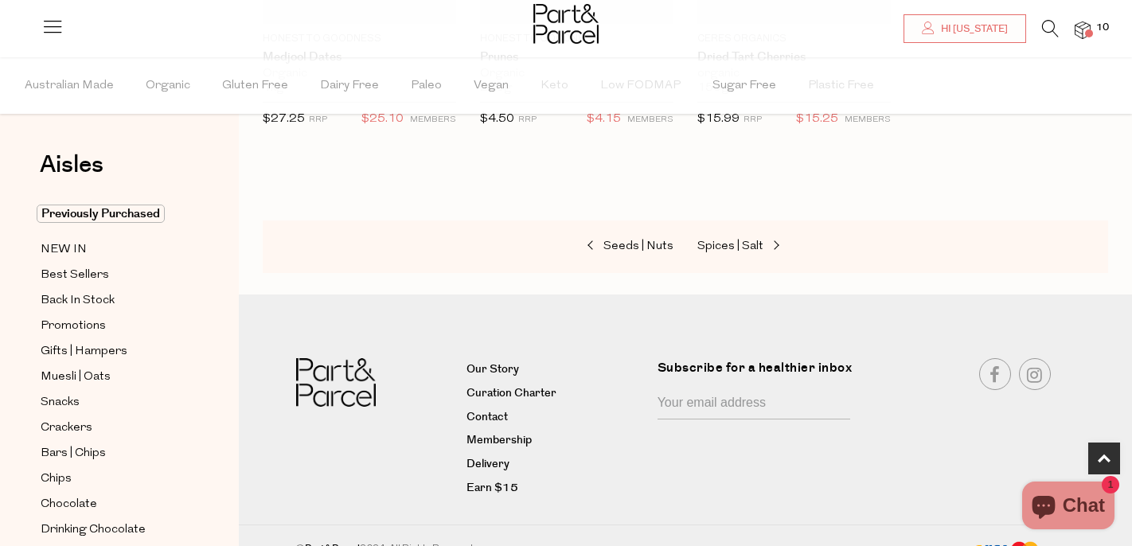
scroll to position [1162, 0]
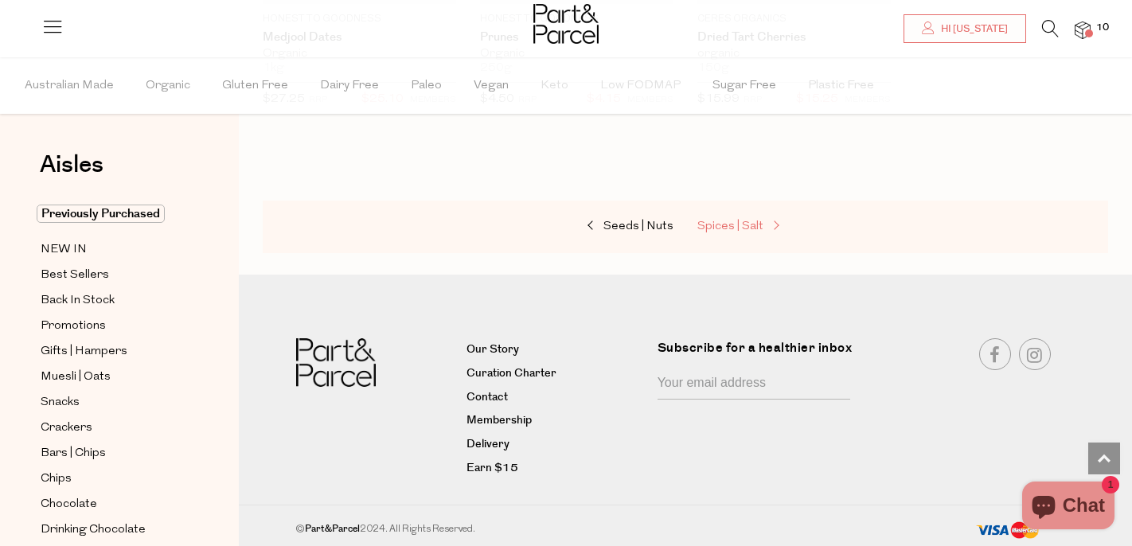
click at [768, 224] on span at bounding box center [774, 226] width 22 height 12
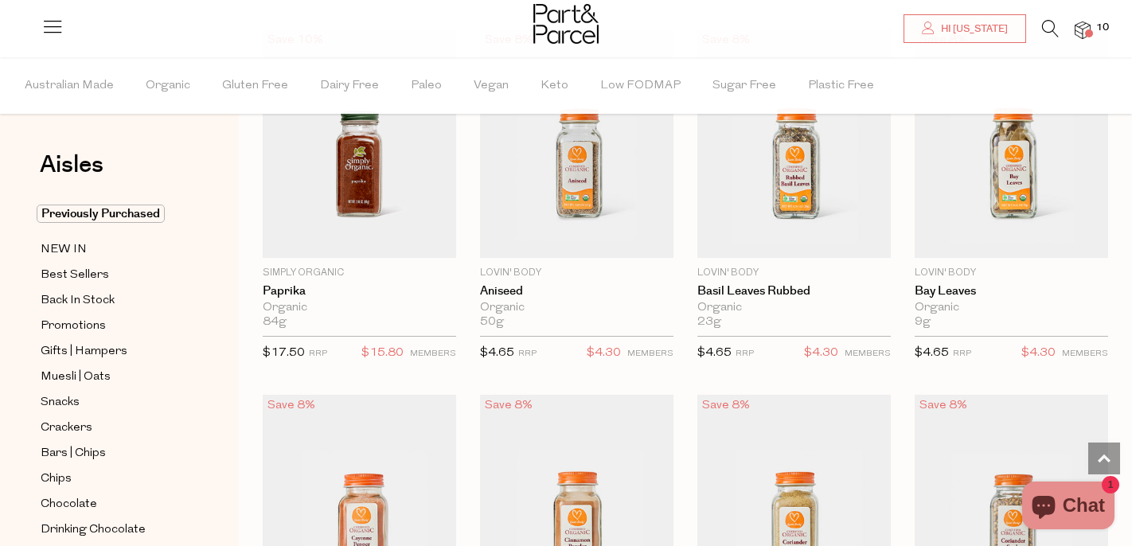
scroll to position [2755, 0]
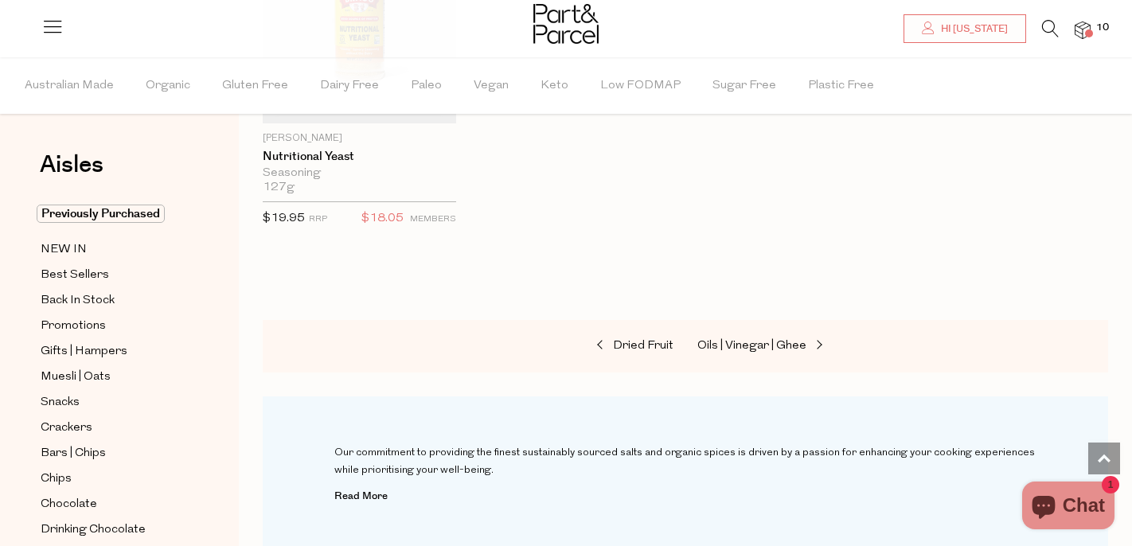
scroll to position [5450, 0]
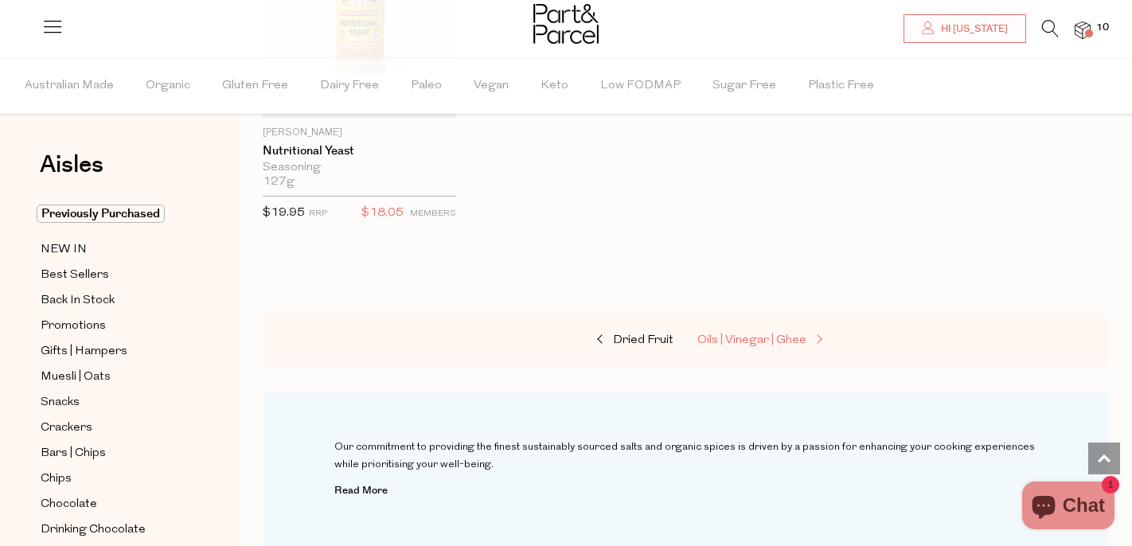
click at [763, 334] on span "Oils | Vinegar | Ghee" at bounding box center [751, 340] width 109 height 12
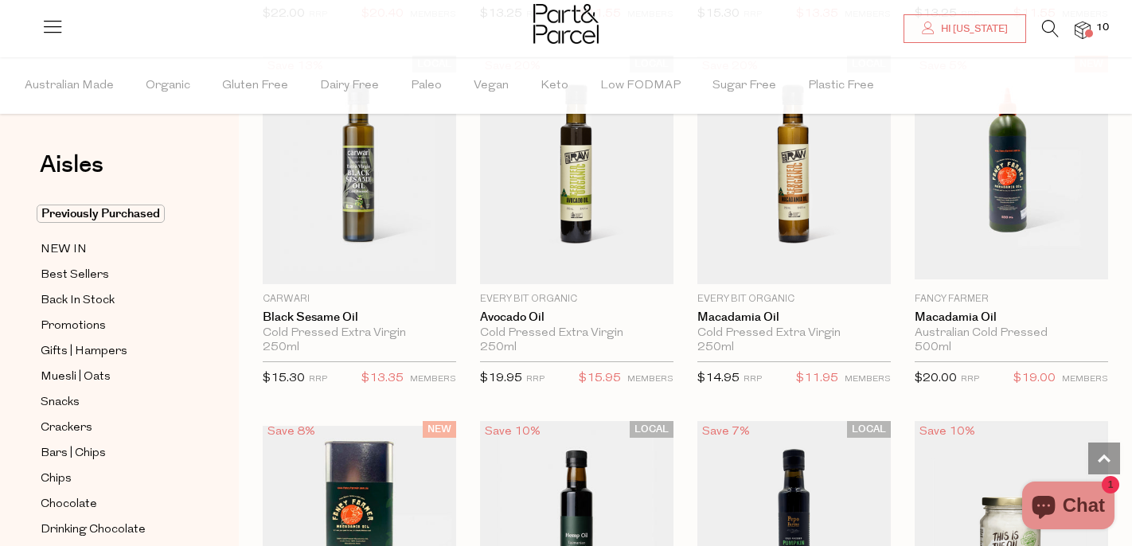
scroll to position [1340, 0]
